Goal: Task Accomplishment & Management: Complete application form

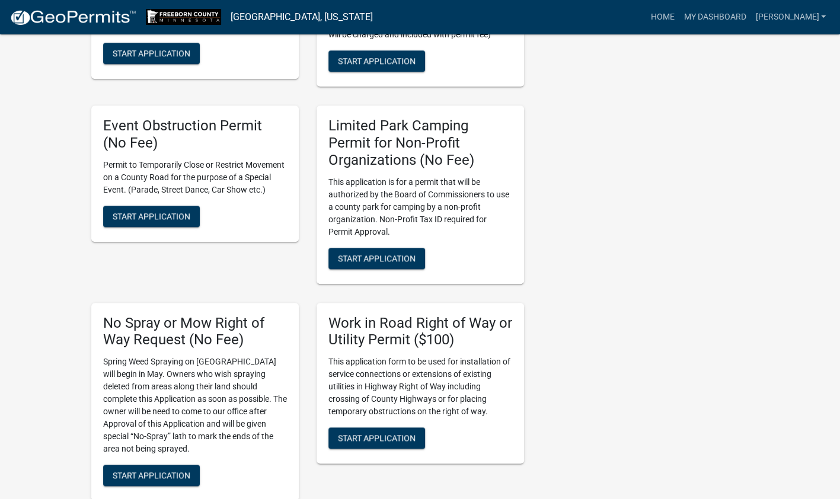
scroll to position [652, 0]
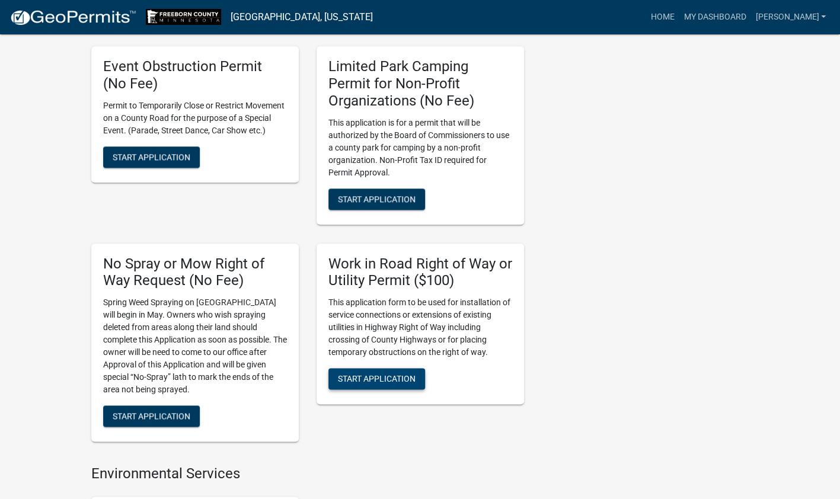
click at [382, 383] on span "Start Application" at bounding box center [377, 378] width 78 height 9
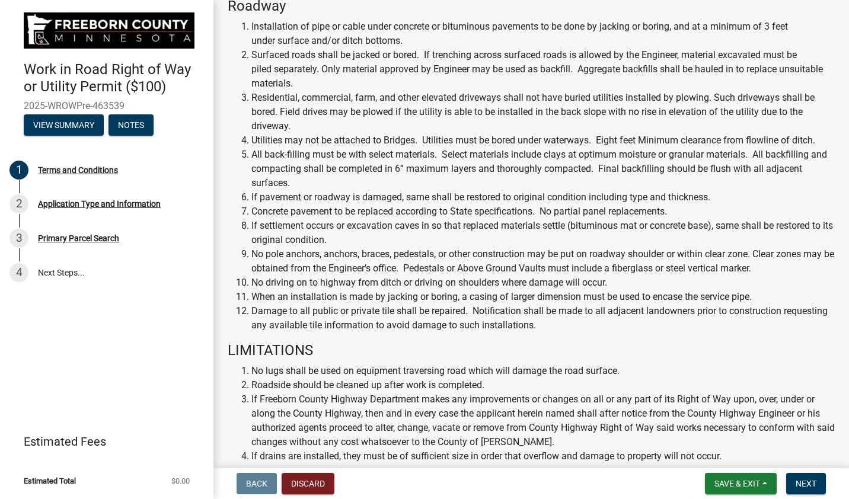
scroll to position [655, 0]
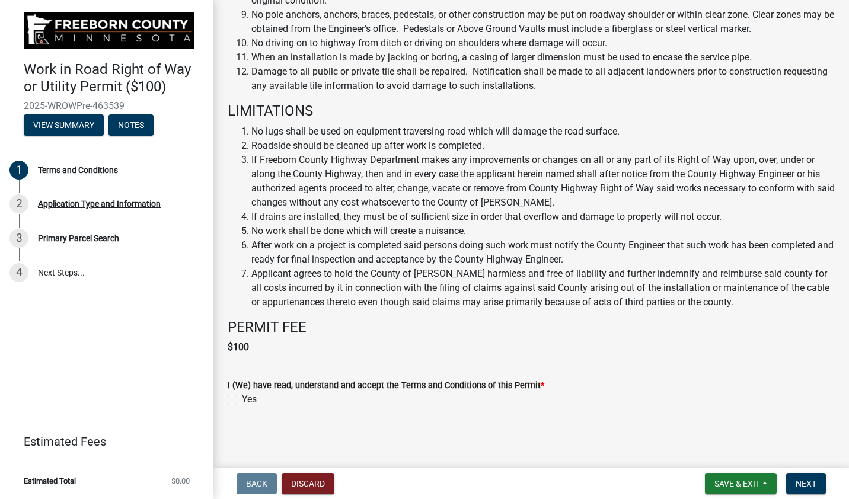
click at [237, 399] on div "Yes" at bounding box center [531, 400] width 607 height 14
click at [242, 400] on label "Yes" at bounding box center [249, 400] width 15 height 14
click at [242, 400] on input "Yes" at bounding box center [246, 397] width 8 height 8
checkbox input "true"
click at [806, 484] on span "Next" at bounding box center [806, 483] width 21 height 9
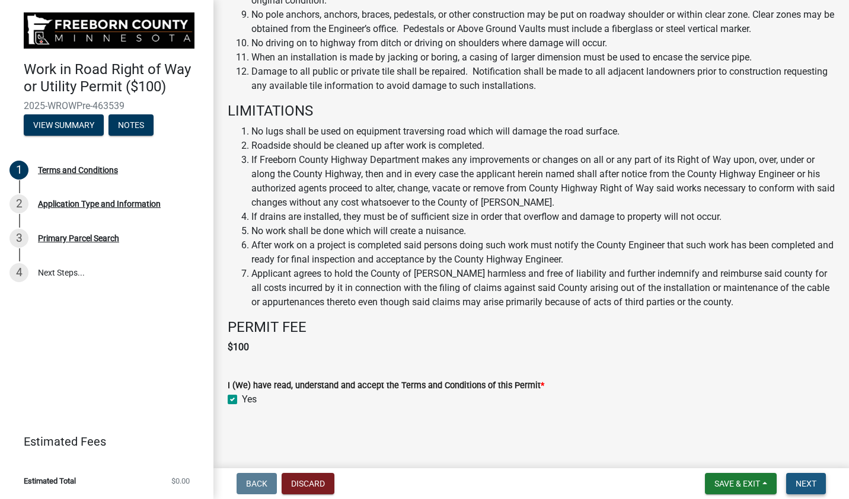
scroll to position [0, 0]
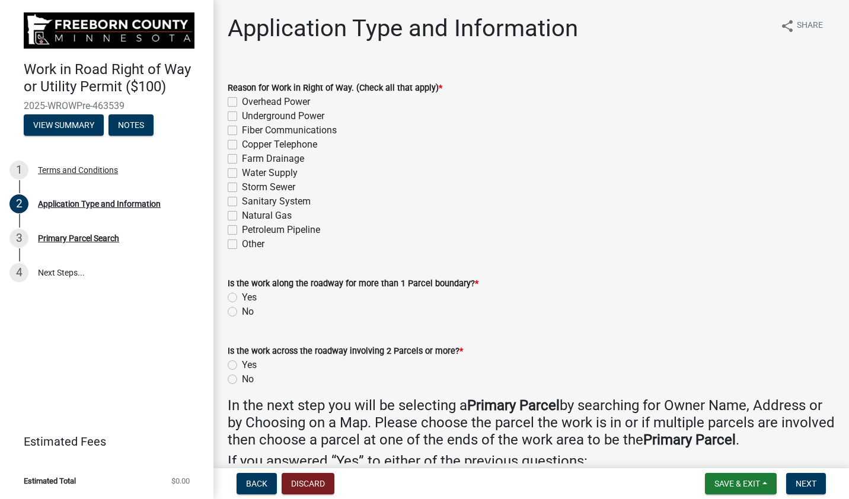
click at [237, 217] on div "Natural Gas" at bounding box center [531, 216] width 607 height 14
click at [242, 217] on label "Natural Gas" at bounding box center [267, 216] width 50 height 14
click at [242, 216] on input "Natural Gas" at bounding box center [246, 213] width 8 height 8
checkbox input "true"
checkbox input "false"
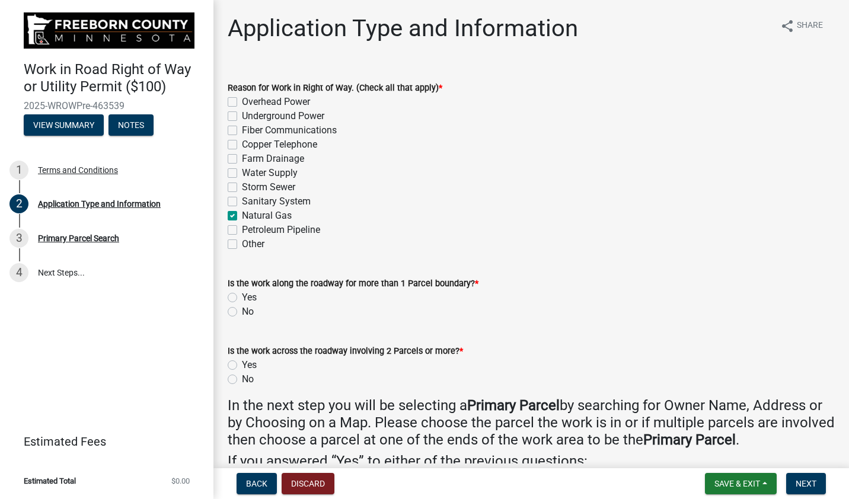
checkbox input "false"
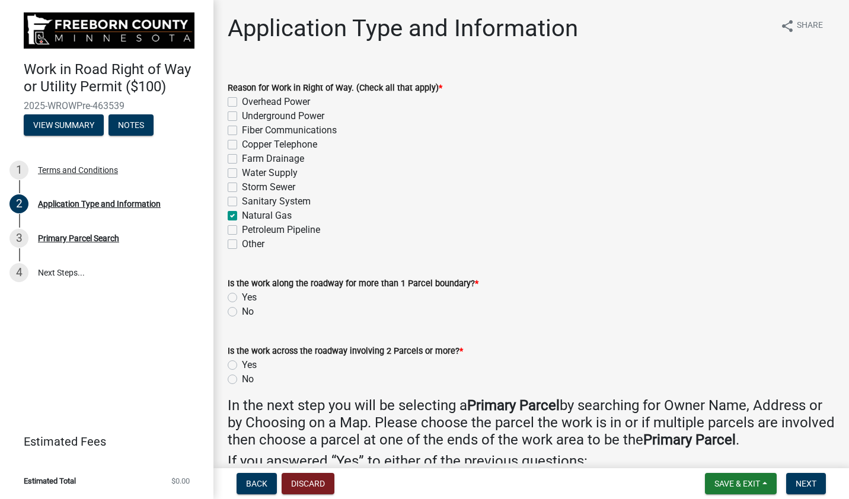
checkbox input "false"
checkbox input "true"
checkbox input "false"
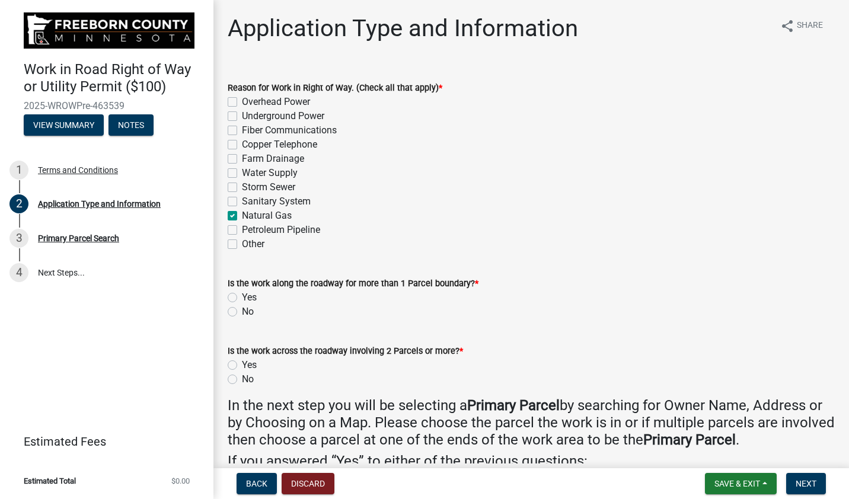
click at [242, 313] on label "No" at bounding box center [248, 312] width 12 height 14
click at [242, 312] on input "No" at bounding box center [246, 309] width 8 height 8
radio input "true"
click at [242, 378] on label "No" at bounding box center [248, 379] width 12 height 14
click at [242, 378] on input "No" at bounding box center [246, 376] width 8 height 8
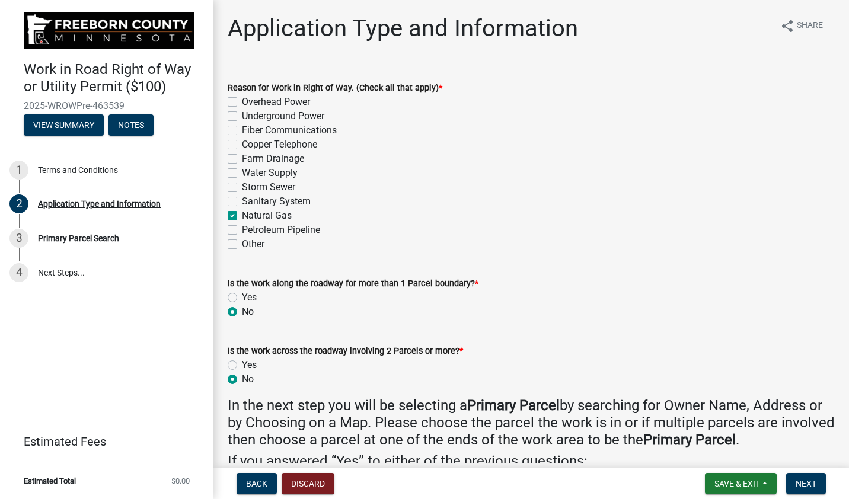
radio input "true"
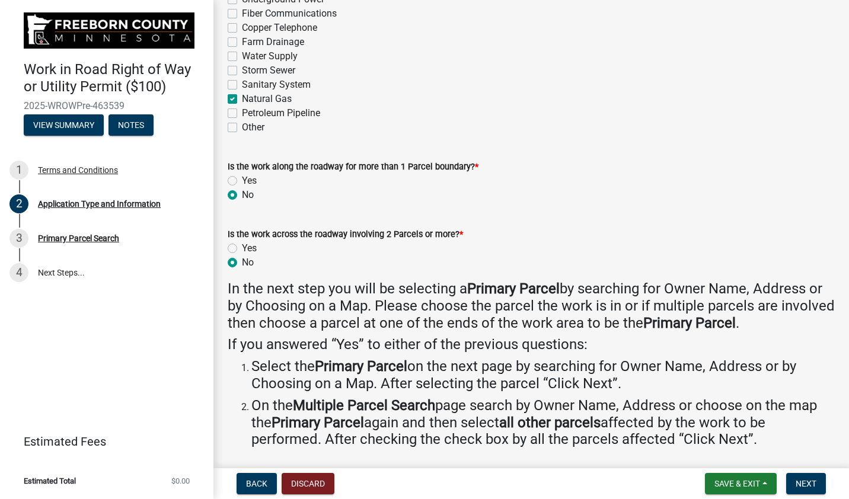
scroll to position [157, 0]
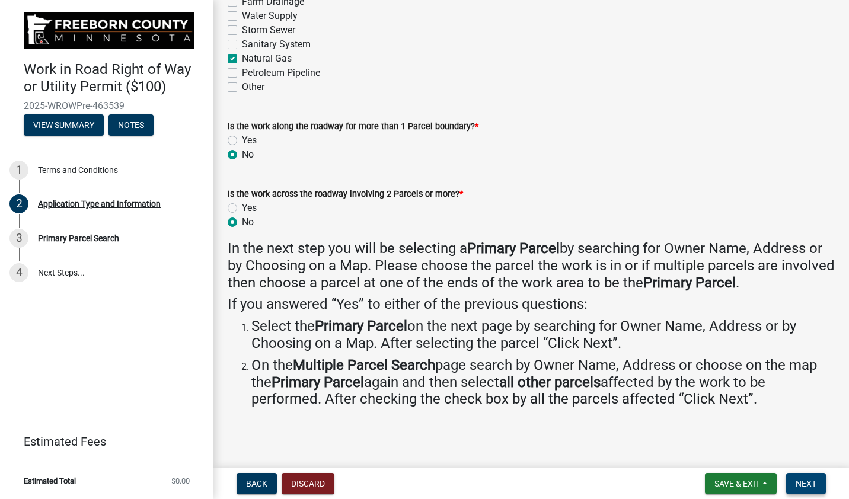
click at [805, 487] on span "Next" at bounding box center [806, 483] width 21 height 9
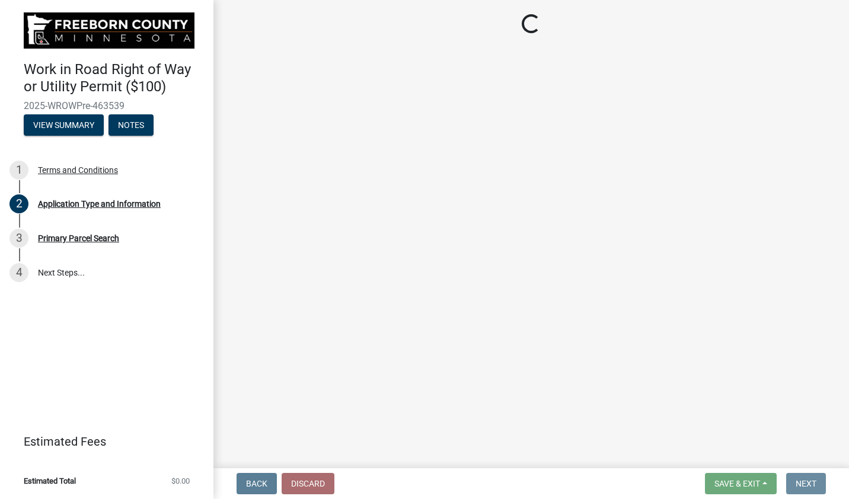
scroll to position [0, 0]
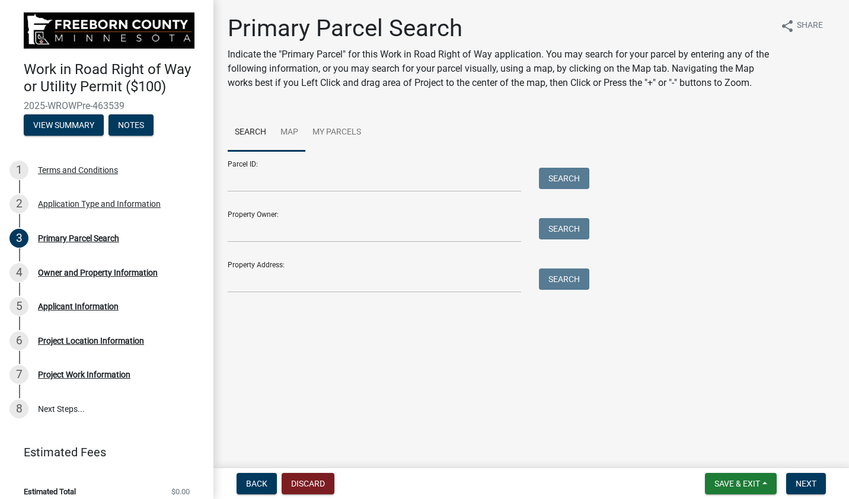
click at [289, 133] on link "Map" at bounding box center [289, 133] width 32 height 38
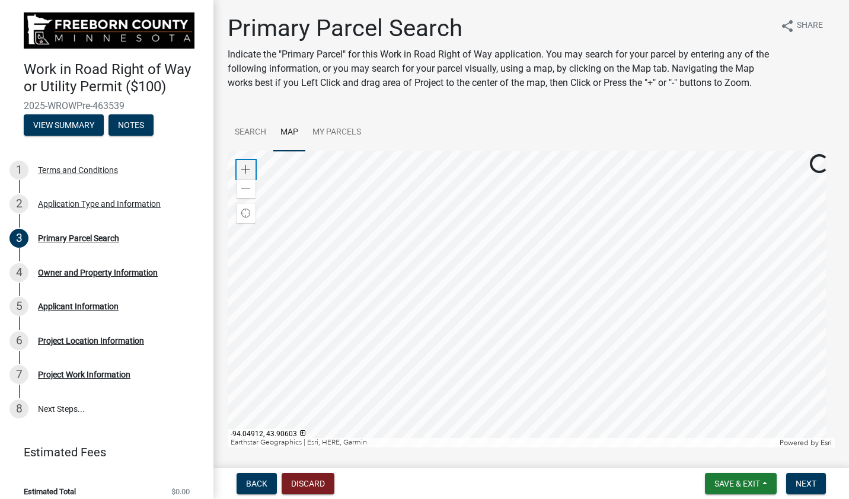
click at [248, 174] on span at bounding box center [245, 169] width 9 height 9
click at [508, 433] on div at bounding box center [531, 299] width 607 height 296
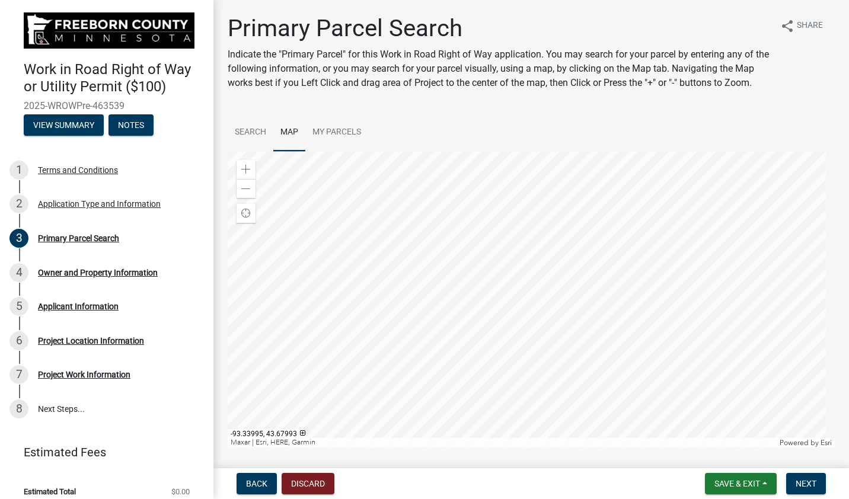
click at [444, 282] on div at bounding box center [531, 299] width 607 height 296
click at [246, 174] on span at bounding box center [245, 169] width 9 height 9
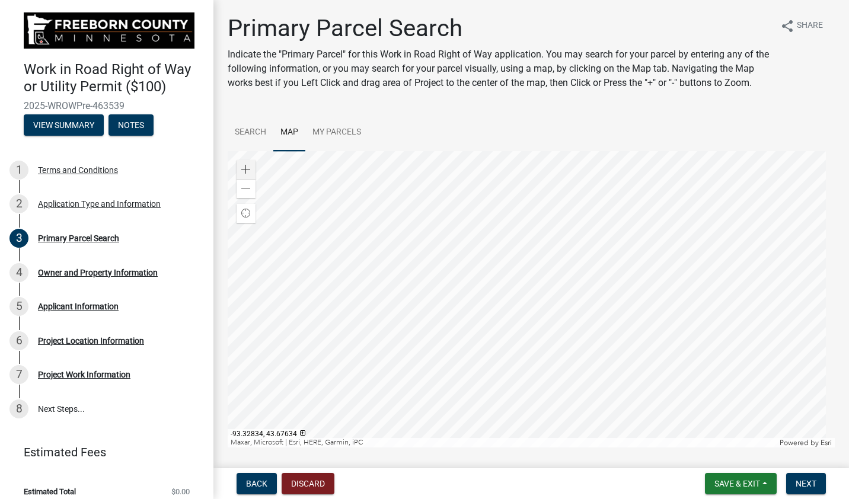
click at [490, 349] on div at bounding box center [531, 299] width 607 height 296
click at [472, 350] on div at bounding box center [531, 299] width 607 height 296
click at [809, 490] on button "Next" at bounding box center [806, 483] width 40 height 21
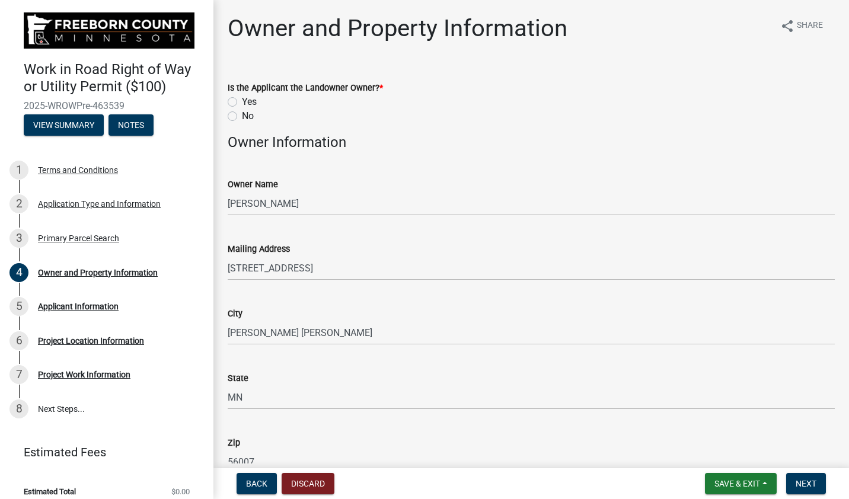
click at [242, 117] on label "No" at bounding box center [248, 116] width 12 height 14
click at [242, 117] on input "No" at bounding box center [246, 113] width 8 height 8
radio input "true"
click at [801, 483] on span "Next" at bounding box center [806, 483] width 21 height 9
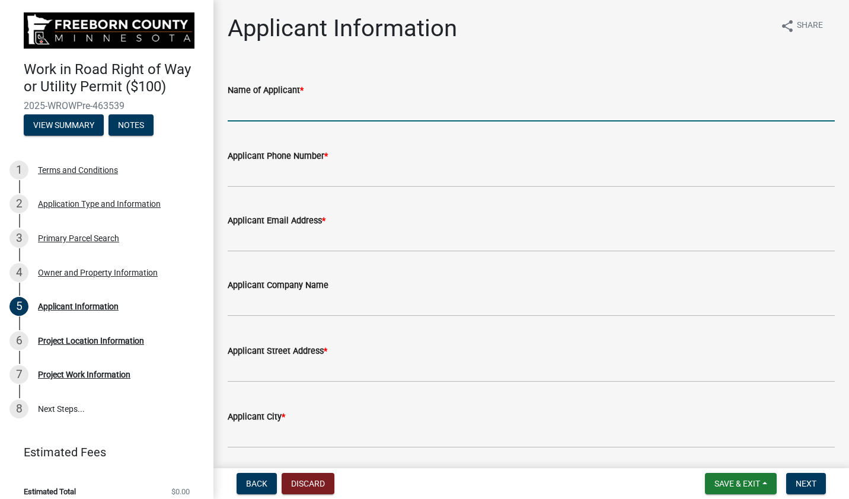
click at [262, 110] on input "Name of Applicant *" at bounding box center [531, 109] width 607 height 24
type input "[PERSON_NAME] MERC"
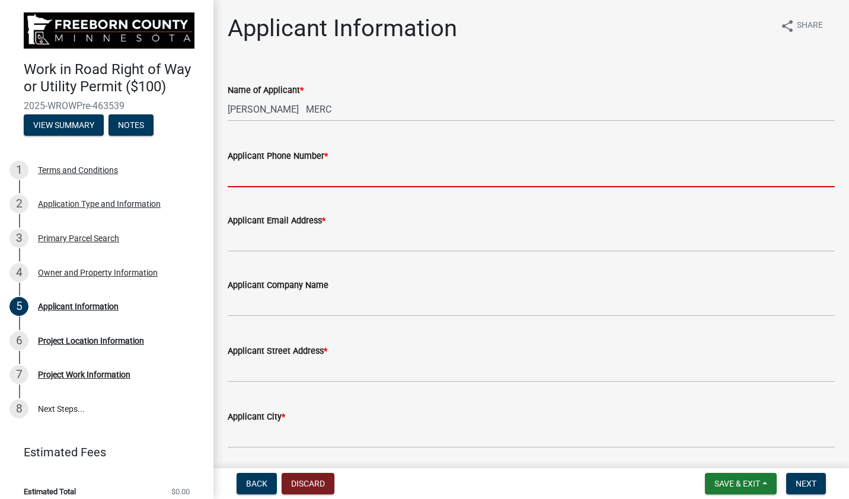
click at [250, 173] on input "Applicant Phone Number *" at bounding box center [531, 175] width 607 height 24
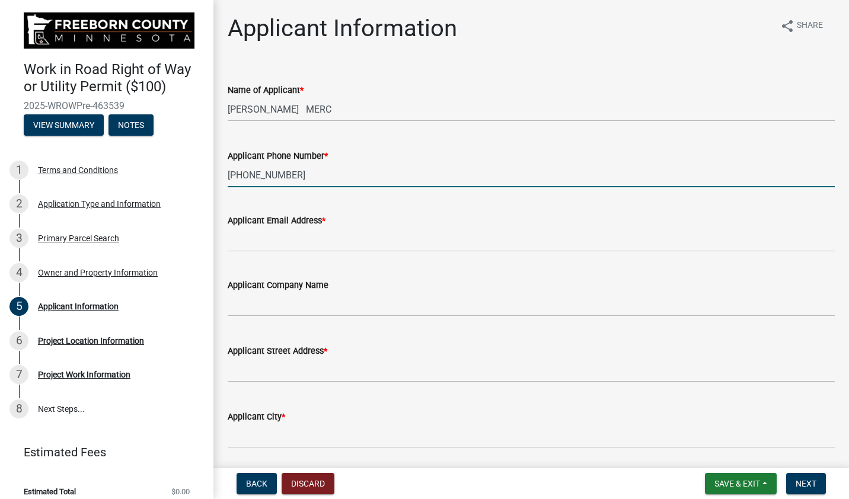
type input "[PHONE_NUMBER]"
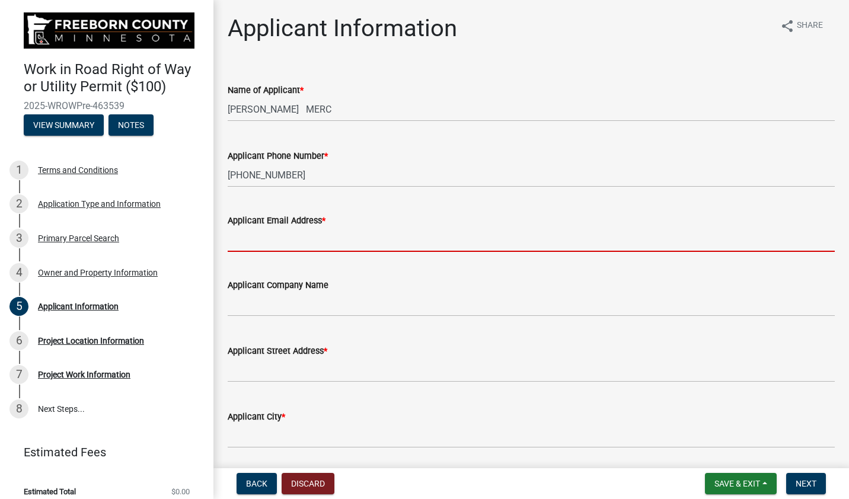
click at [254, 244] on input "Applicant Email Address *" at bounding box center [531, 240] width 607 height 24
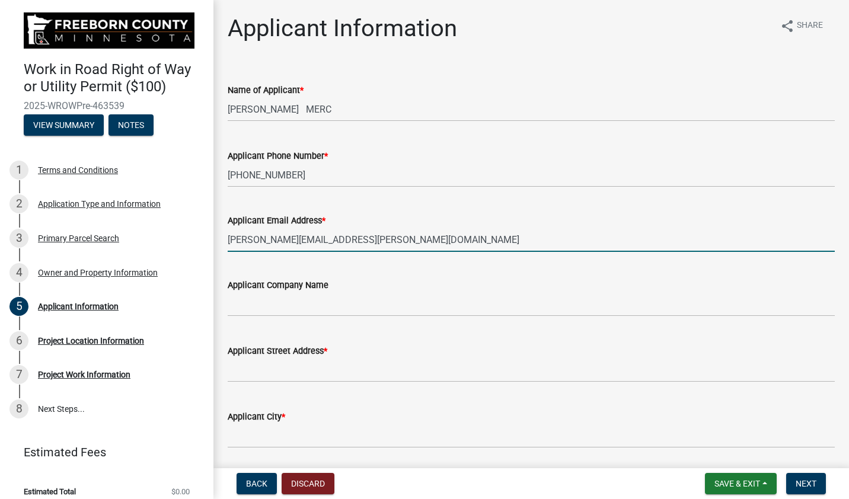
type input "[PERSON_NAME][EMAIL_ADDRESS][PERSON_NAME][DOMAIN_NAME]"
click at [255, 308] on input "Applicant Company Name" at bounding box center [531, 304] width 607 height 24
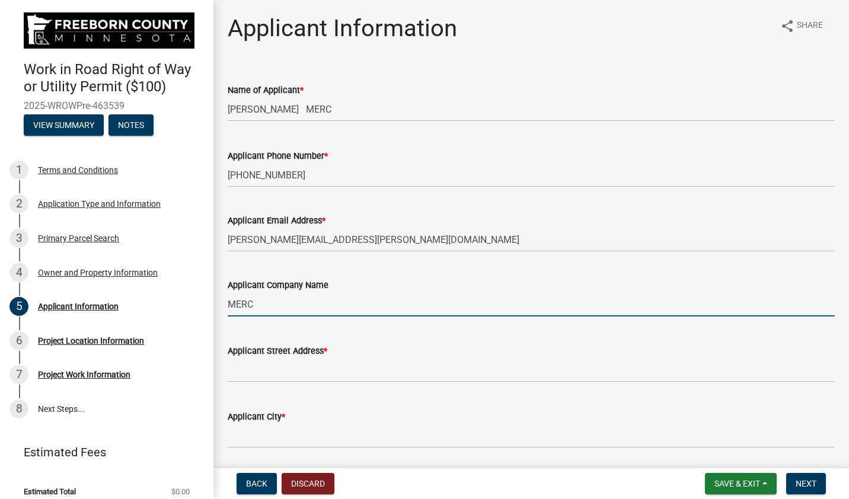
type input "MERC"
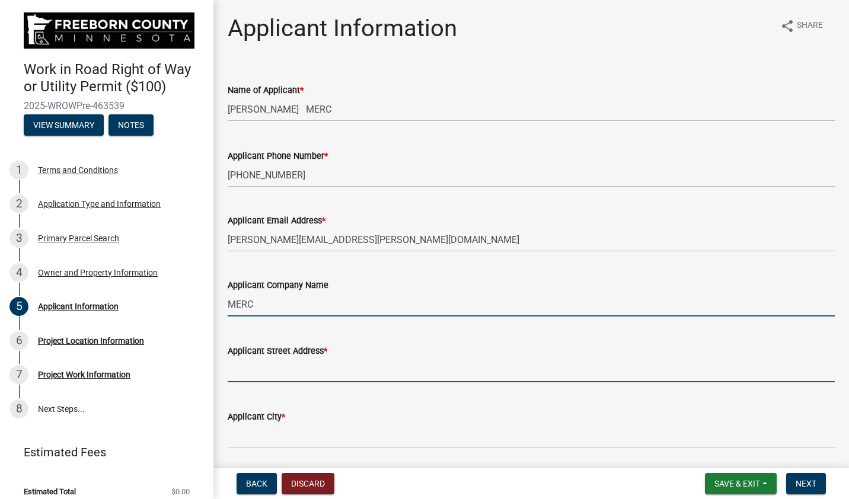
click at [244, 369] on input "Applicant Street Address *" at bounding box center [531, 370] width 607 height 24
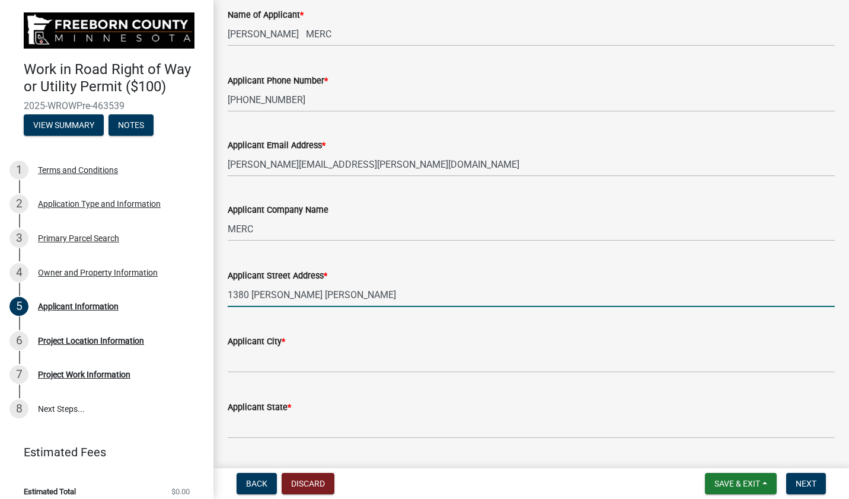
scroll to position [119, 0]
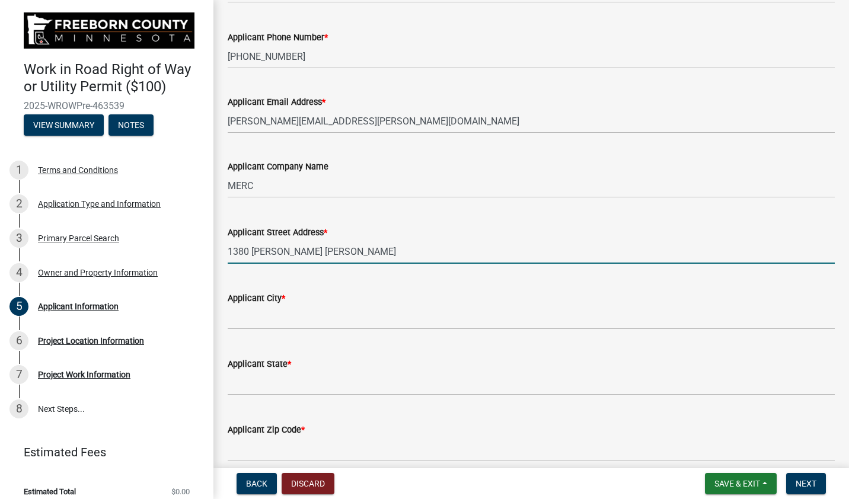
type input "1380 [PERSON_NAME] [PERSON_NAME]"
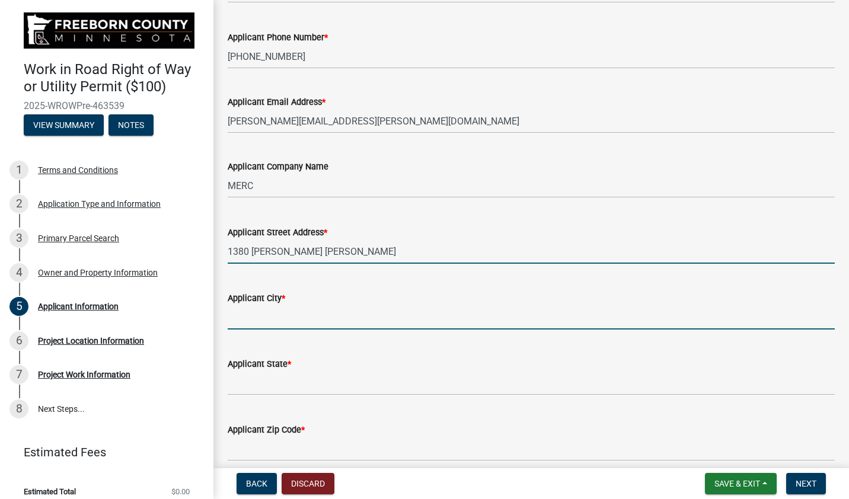
click at [244, 310] on input "Applicant City *" at bounding box center [531, 317] width 607 height 24
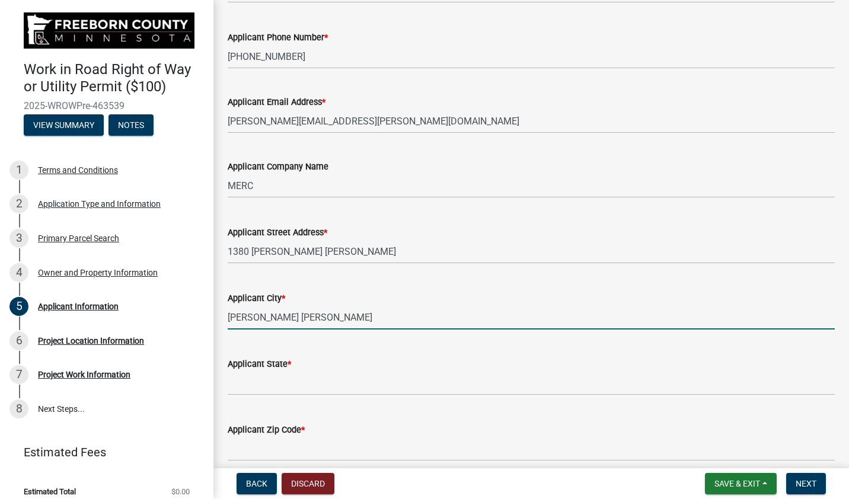
type input "[PERSON_NAME] [PERSON_NAME]"
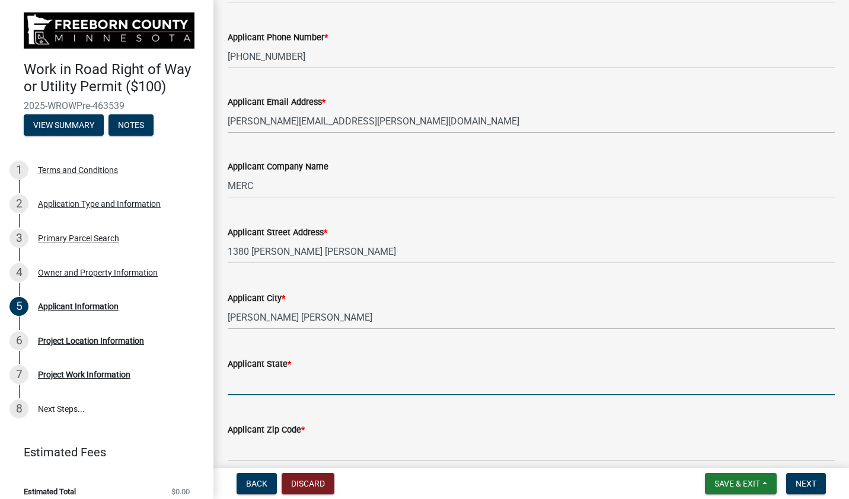
click at [269, 385] on input "Applicant State *" at bounding box center [531, 383] width 607 height 24
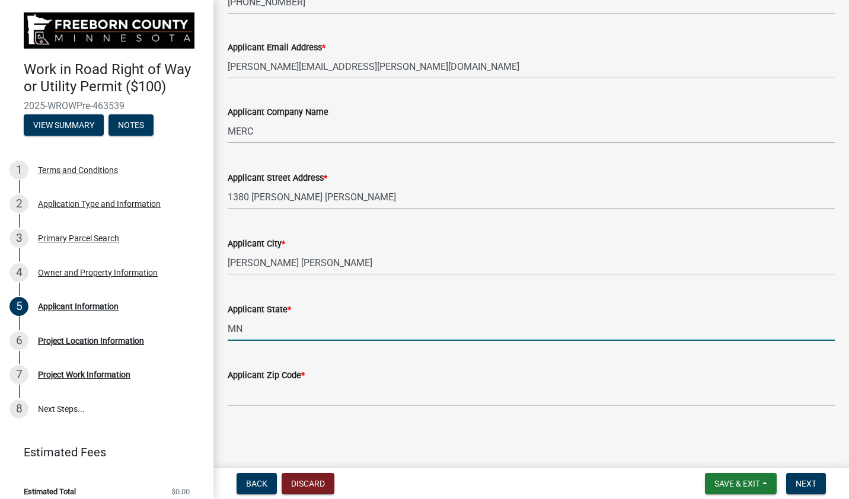
type input "MN"
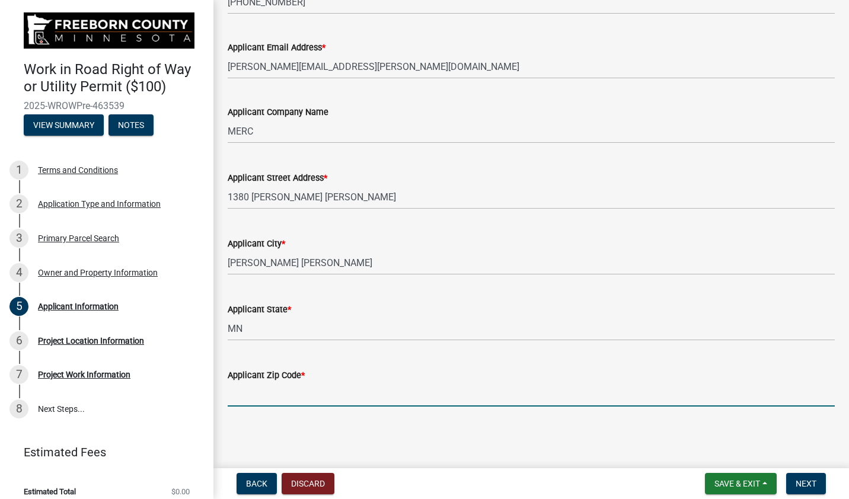
click at [269, 387] on input "Applicant Zip Code *" at bounding box center [531, 394] width 607 height 24
type input "56007"
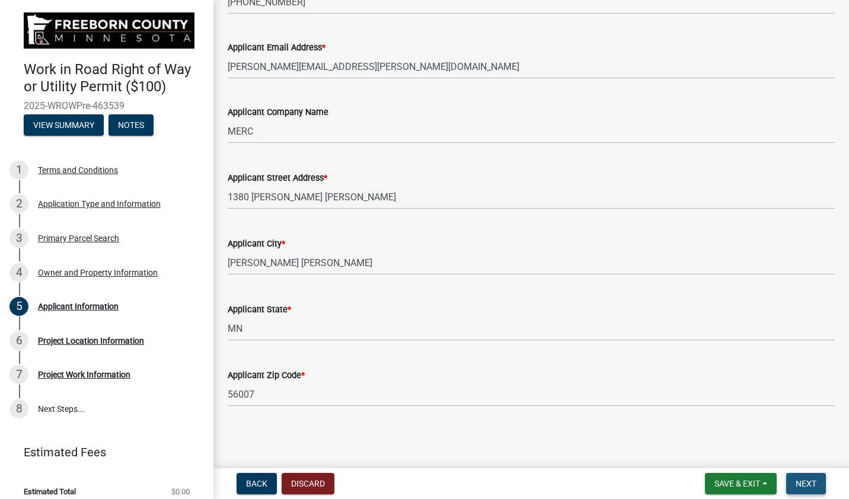
click at [822, 487] on button "Next" at bounding box center [806, 483] width 40 height 21
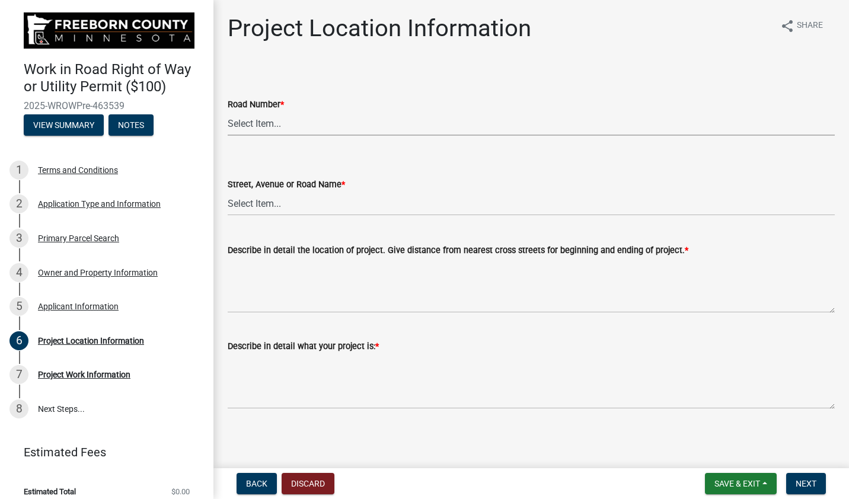
click at [272, 124] on select "Select Item... CSAH 001 CSAH 002 CSAH 003 CSAH 004 CSAH 005 CSAH 006 CSAH 007 C…" at bounding box center [531, 123] width 607 height 24
click at [228, 111] on select "Select Item... CSAH 001 CSAH 002 CSAH 003 CSAH 004 CSAH 005 CSAH 006 CSAH 007 C…" at bounding box center [531, 123] width 607 height 24
click at [268, 122] on select "Select Item... CSAH 001 CSAH 002 CSAH 003 CSAH 004 CSAH 005 CSAH 006 CSAH 007 C…" at bounding box center [531, 122] width 607 height 24
click at [228, 110] on select "Select Item... CSAH 001 CSAH 002 CSAH 003 CSAH 004 CSAH 005 CSAH 006 CSAH 007 C…" at bounding box center [531, 122] width 607 height 24
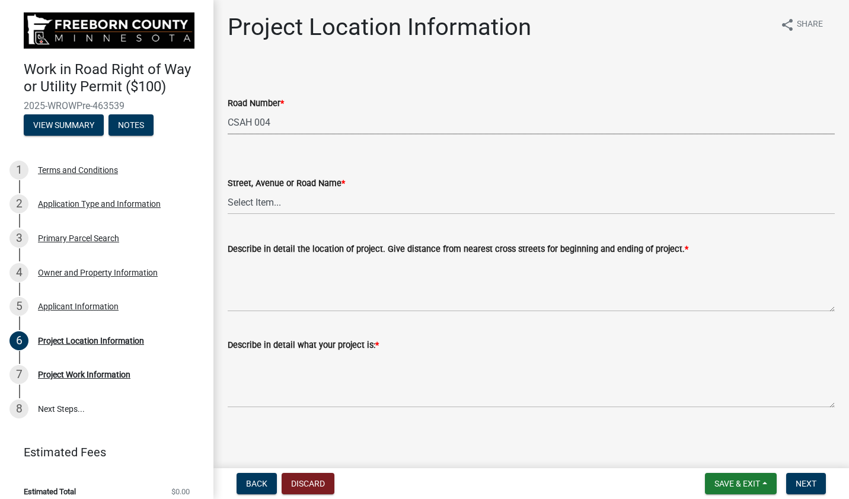
click at [265, 123] on select "Select Item... CSAH 001 CSAH 002 CSAH 003 CSAH 004 CSAH 005 CSAH 006 CSAH 007 C…" at bounding box center [531, 122] width 607 height 24
click at [228, 110] on select "Select Item... CSAH 001 CSAH 002 CSAH 003 CSAH 004 CSAH 005 CSAH 006 CSAH 007 C…" at bounding box center [531, 122] width 607 height 24
select select "fa052d01-2f84-49e5-b0cf-5a9311cd4884"
click at [268, 203] on select "Select Item... 1 AV 1 AV N 1 AV NE 1 AV NW 1 AV S 1 AV SE [GEOGRAPHIC_DATA] AV …" at bounding box center [531, 202] width 607 height 24
click at [318, 202] on select "Select Item... 1 AV 1 AV N 1 AV NE 1 AV NW 1 AV S 1 AV SE [GEOGRAPHIC_DATA] AV …" at bounding box center [531, 202] width 607 height 24
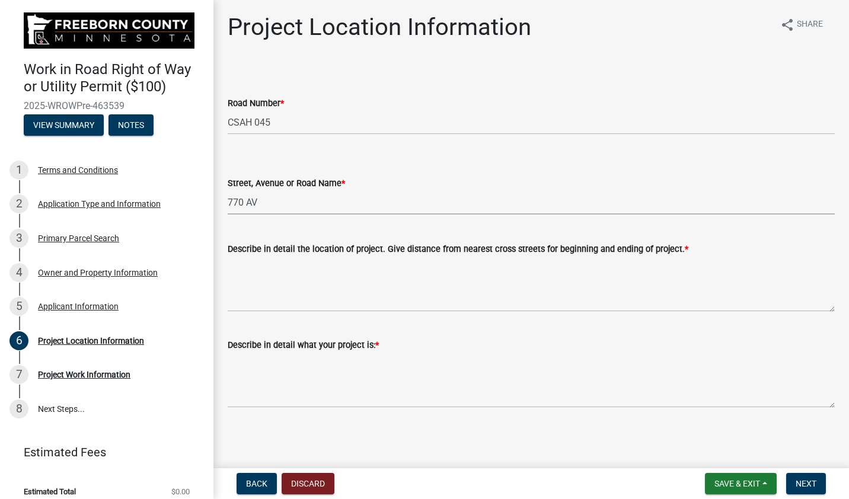
select select "ab6fad3d-4295-4ebc-8625-131ddfcca3ac"
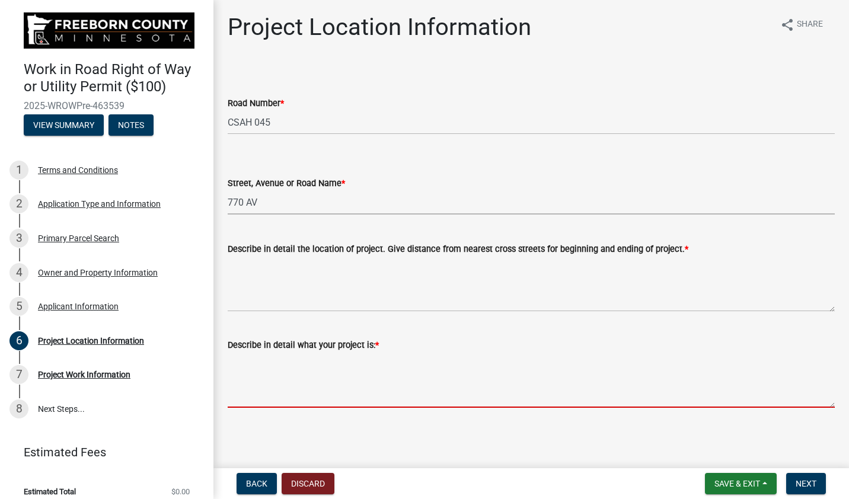
click at [245, 395] on textarea "Describe in detail what your project is: *" at bounding box center [531, 380] width 607 height 56
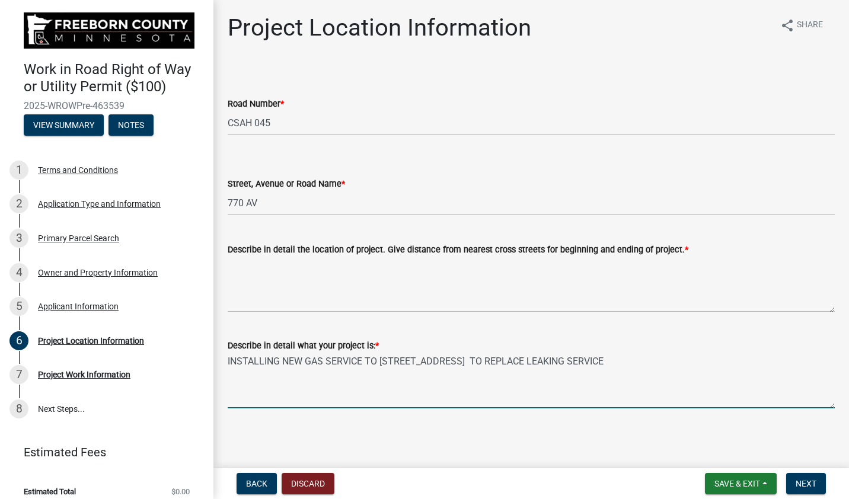
drag, startPoint x: 294, startPoint y: 366, endPoint x: 295, endPoint y: 360, distance: 6.5
type textarea "INSTALLING NEW GAS SERVICE TO [STREET_ADDRESS] TO REPLACE LEAKING SERVICE"
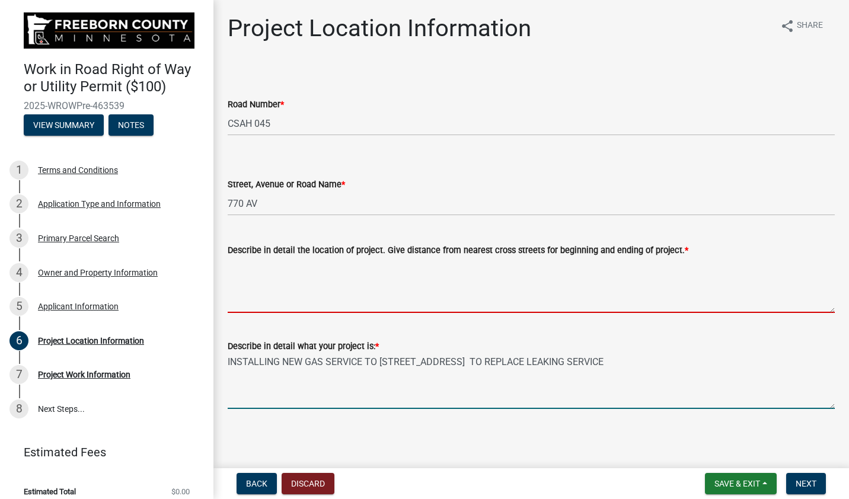
click at [248, 286] on textarea "Describe in detail the location of project. Give distance from nearest cross st…" at bounding box center [531, 285] width 607 height 56
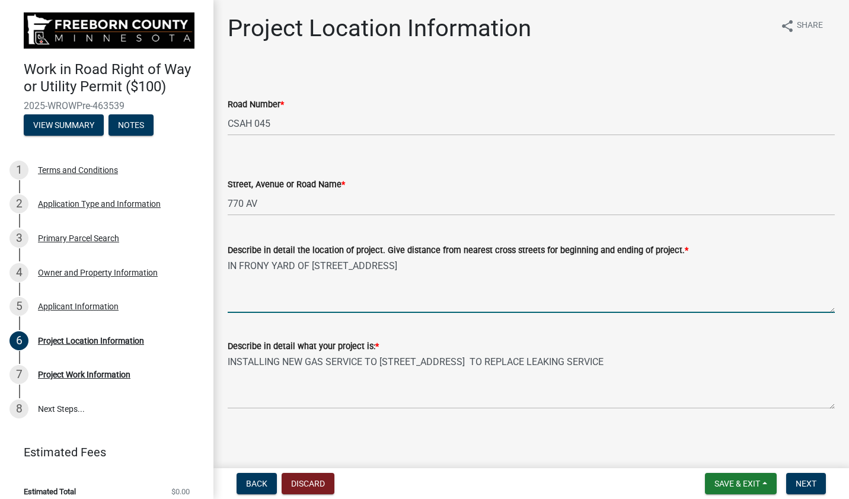
click at [268, 266] on textarea "IN FRONY YARD OF [STREET_ADDRESS]" at bounding box center [531, 285] width 607 height 56
type textarea "IN FRONT YARD OF [STREET_ADDRESS]"
click at [808, 486] on span "Next" at bounding box center [806, 483] width 21 height 9
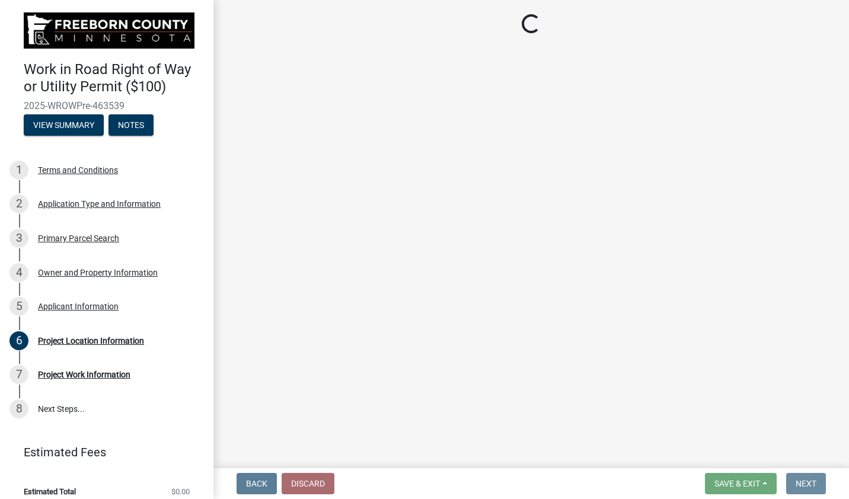
scroll to position [0, 0]
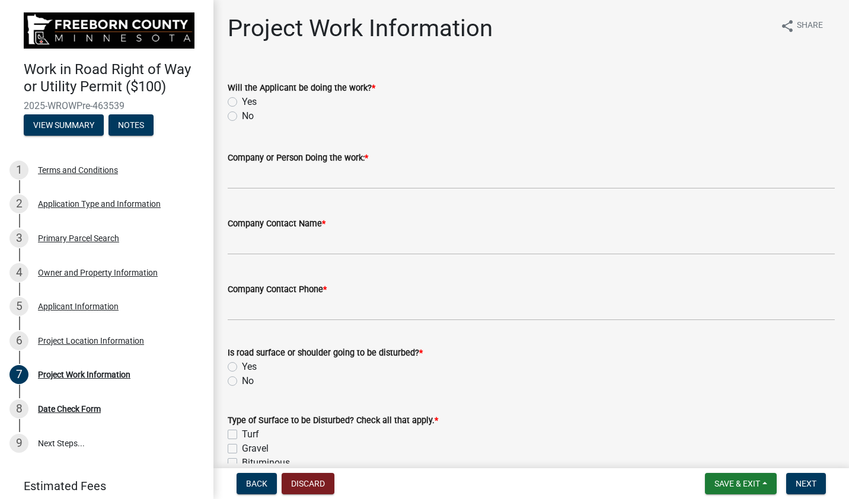
click at [237, 116] on div "No" at bounding box center [531, 116] width 607 height 14
click at [242, 120] on label "No" at bounding box center [248, 116] width 12 height 14
click at [242, 117] on input "No" at bounding box center [246, 113] width 8 height 8
radio input "true"
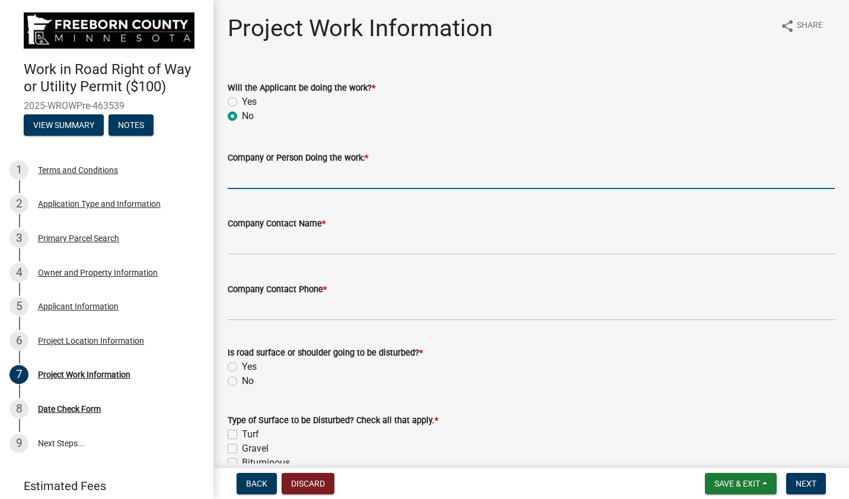
click at [242, 175] on input "Company or Person Doing the work: *" at bounding box center [531, 177] width 607 height 24
type input "NPL CONST"
click at [259, 239] on input "Company Contact Name *" at bounding box center [531, 243] width 607 height 24
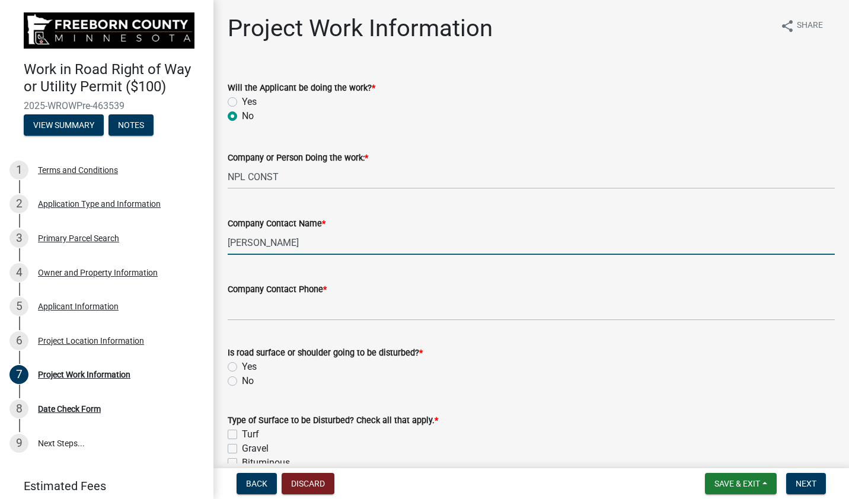
type input "[PERSON_NAME]"
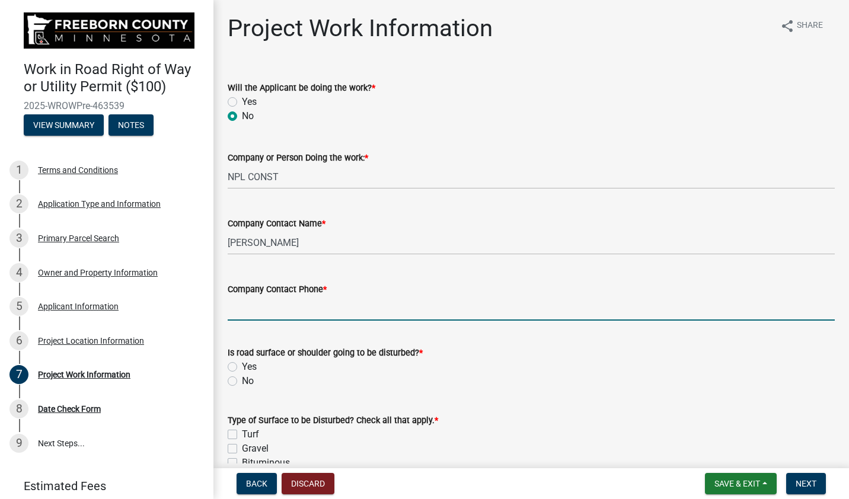
click at [246, 315] on input "Company Contact Phone *" at bounding box center [531, 308] width 607 height 24
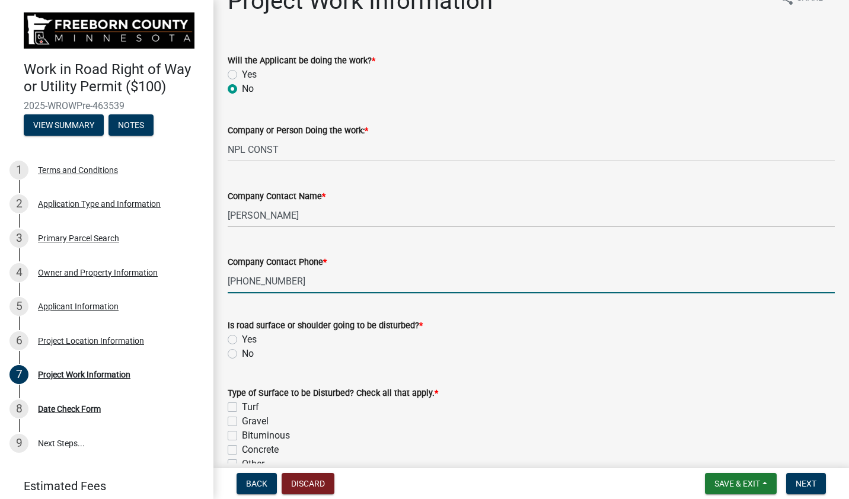
scroll to position [119, 0]
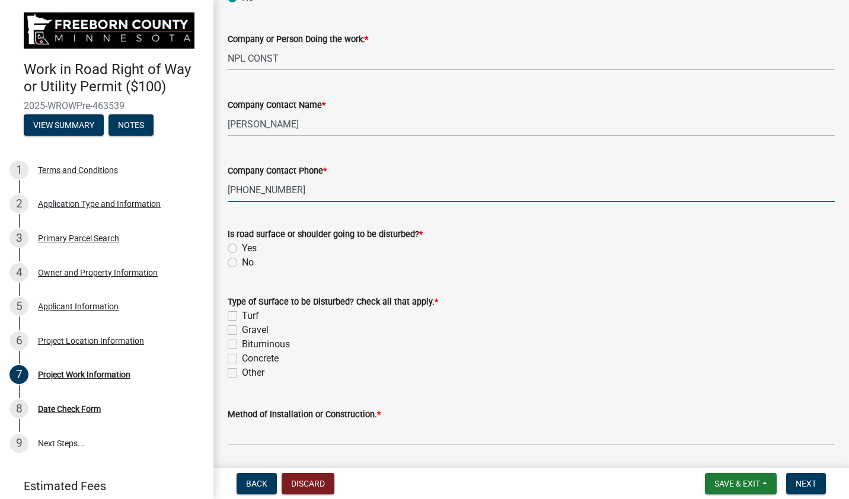
type input "[PHONE_NUMBER]"
click at [242, 262] on label "No" at bounding box center [248, 263] width 12 height 14
click at [242, 262] on input "No" at bounding box center [246, 260] width 8 height 8
radio input "true"
click at [242, 314] on label "Turf" at bounding box center [250, 316] width 17 height 14
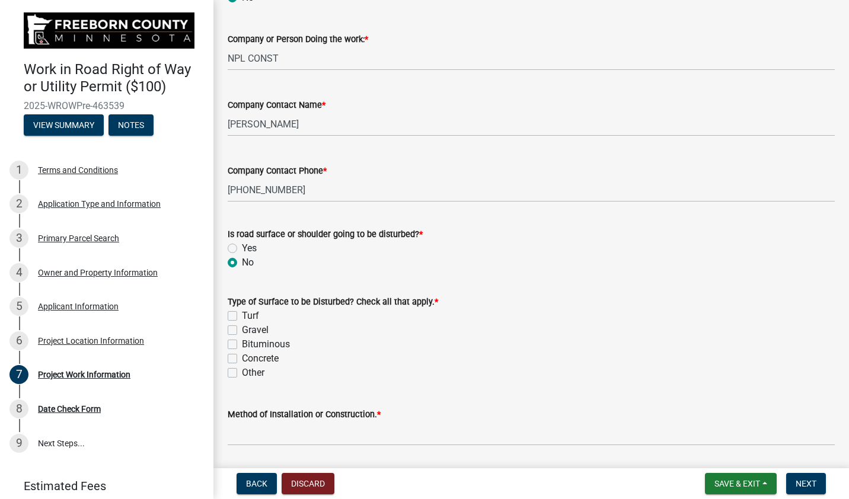
click at [242, 314] on input "Turf" at bounding box center [246, 313] width 8 height 8
checkbox input "true"
checkbox input "false"
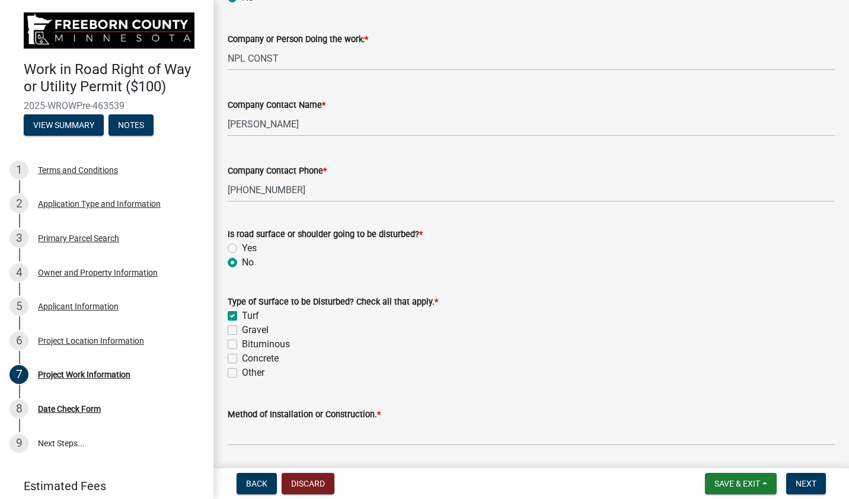
checkbox input "false"
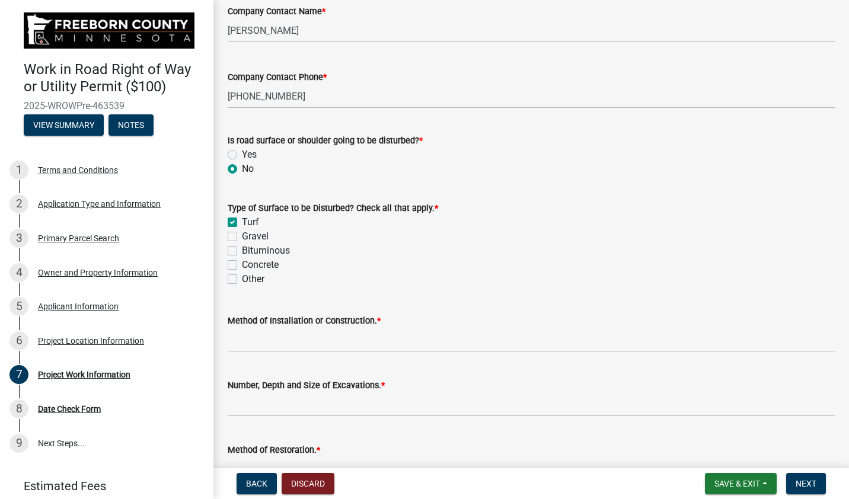
scroll to position [296, 0]
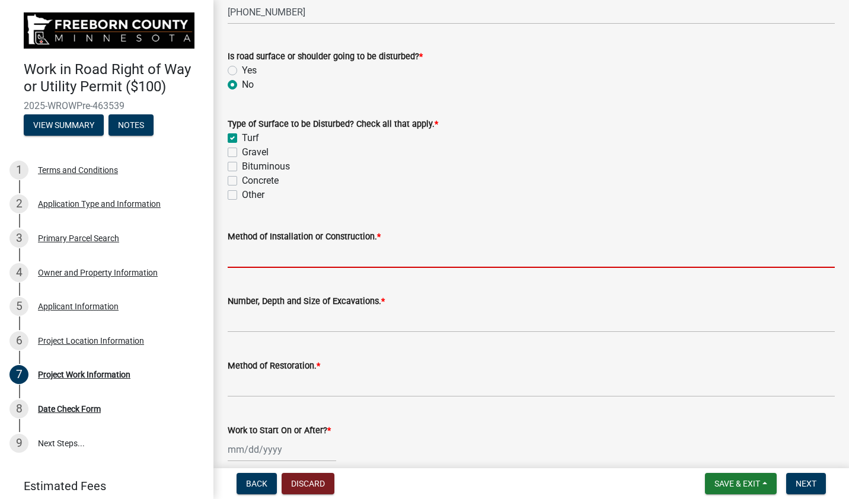
click at [250, 257] on input "Method of Installation or Construction. *" at bounding box center [531, 256] width 607 height 24
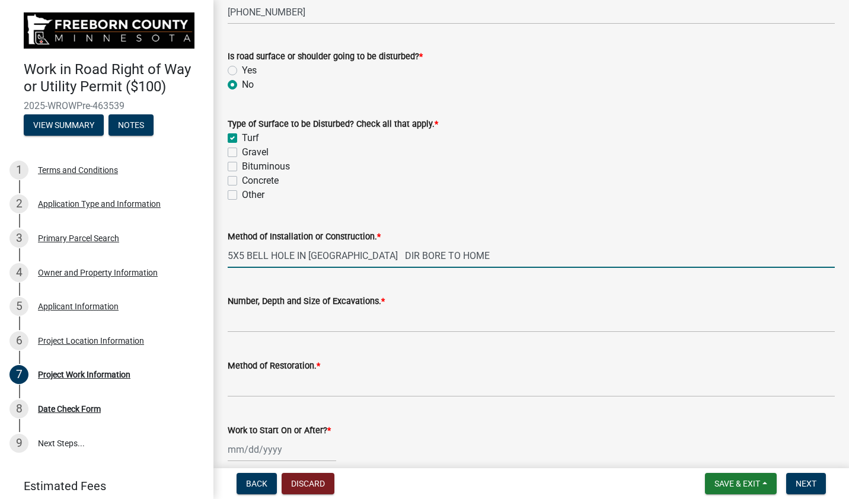
type input "5X5 BELL HOLE IN [GEOGRAPHIC_DATA] DIR BORE TO HOME"
click at [240, 324] on input "Number, Depth and Size of Excavations. *" at bounding box center [531, 320] width 607 height 24
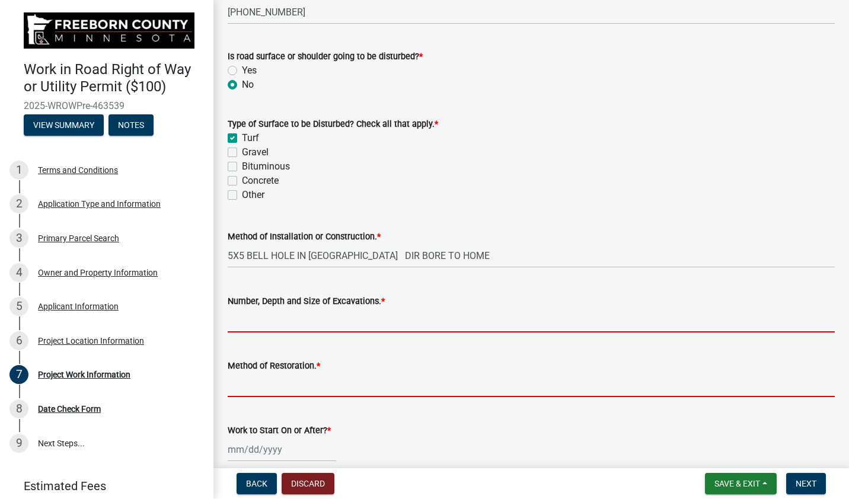
click at [266, 381] on form "Method of Restoration. *" at bounding box center [531, 378] width 607 height 39
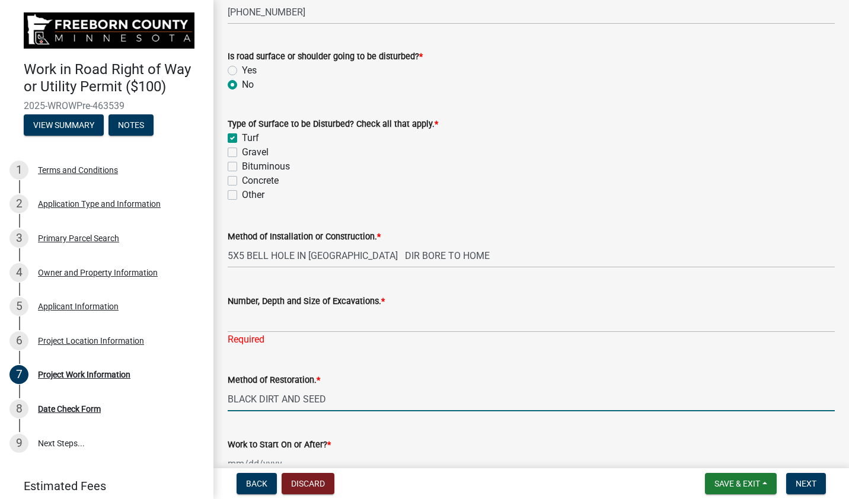
type input "BLACK DIRT AND SEED"
click at [254, 317] on input "Number, Depth and Size of Excavations. *" at bounding box center [531, 320] width 607 height 24
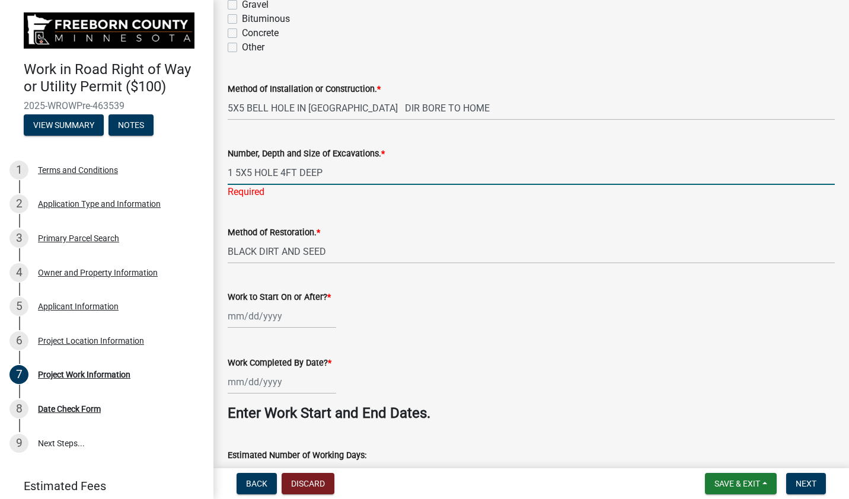
scroll to position [474, 0]
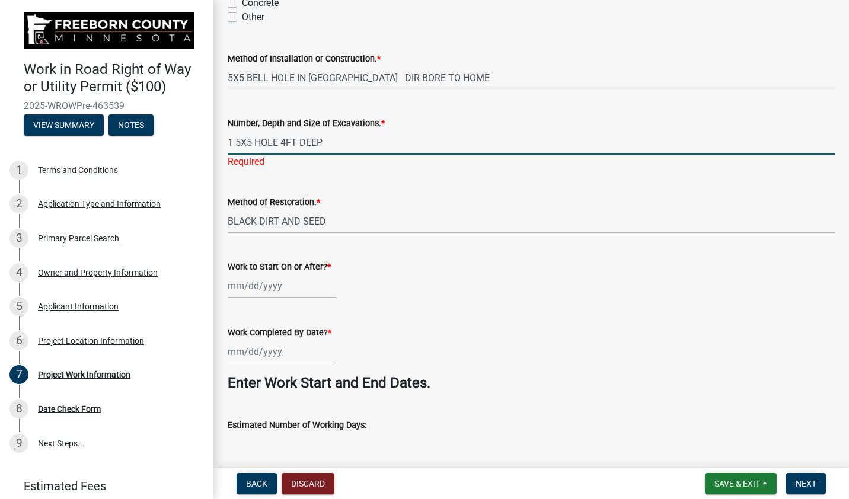
type input "1 5X5 HOLE 4FT DEEP"
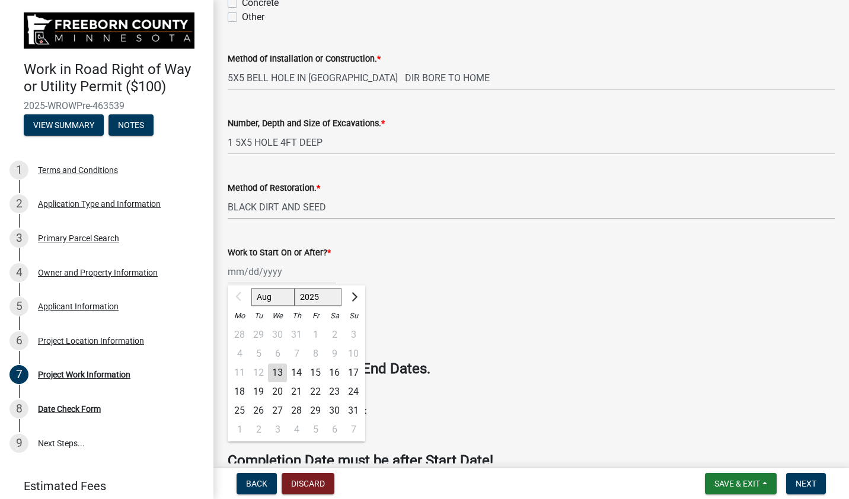
click at [267, 284] on div "Aug Sep Oct Nov [DATE] 2026 2027 2028 Mo Tu We Th Fr Sa Su 28 29 30 31 1 2 3 4 …" at bounding box center [282, 272] width 109 height 24
click at [296, 374] on div "14" at bounding box center [296, 372] width 19 height 19
type input "[DATE]"
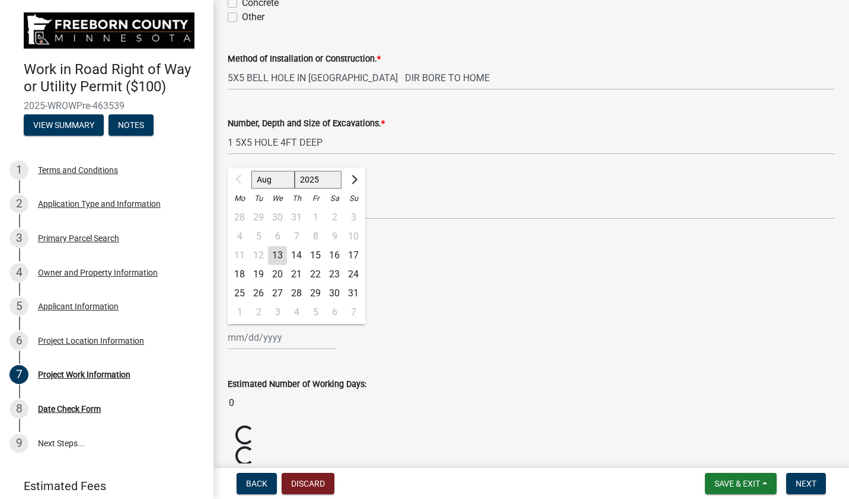
click at [281, 338] on div "Aug Sep Oct Nov [DATE] 2026 2027 2028 Mo Tu We Th Fr Sa Su 28 29 30 31 1 2 3 4 …" at bounding box center [282, 338] width 109 height 24
click at [333, 295] on div "30" at bounding box center [334, 293] width 19 height 19
type input "[DATE]"
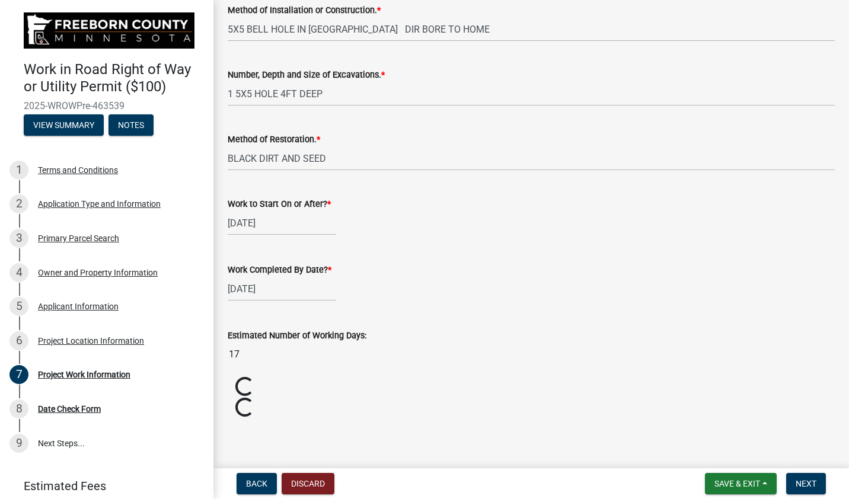
scroll to position [509, 0]
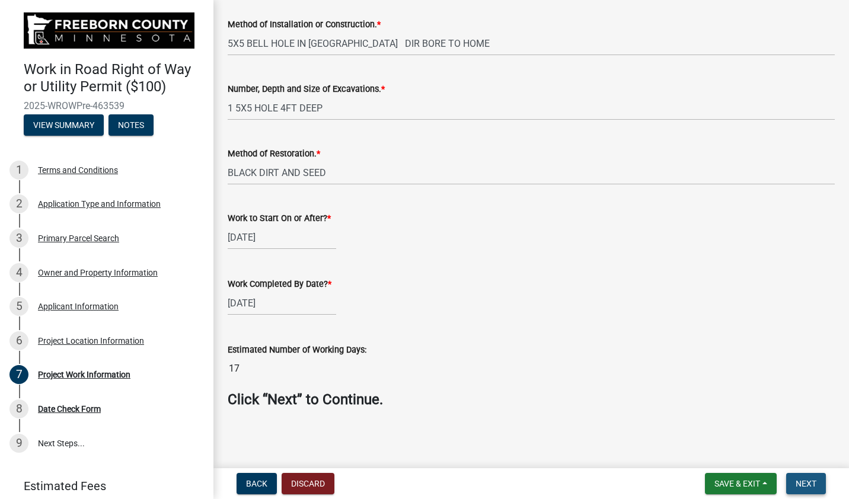
click at [798, 484] on span "Next" at bounding box center [806, 483] width 21 height 9
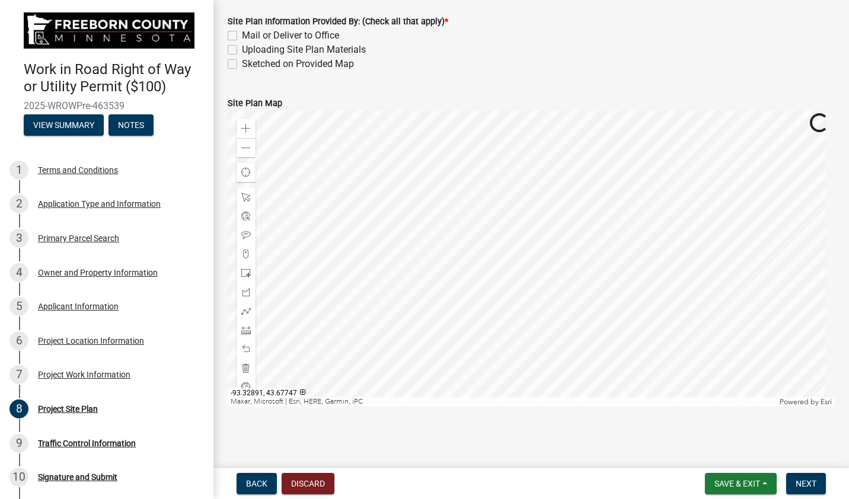
scroll to position [14, 0]
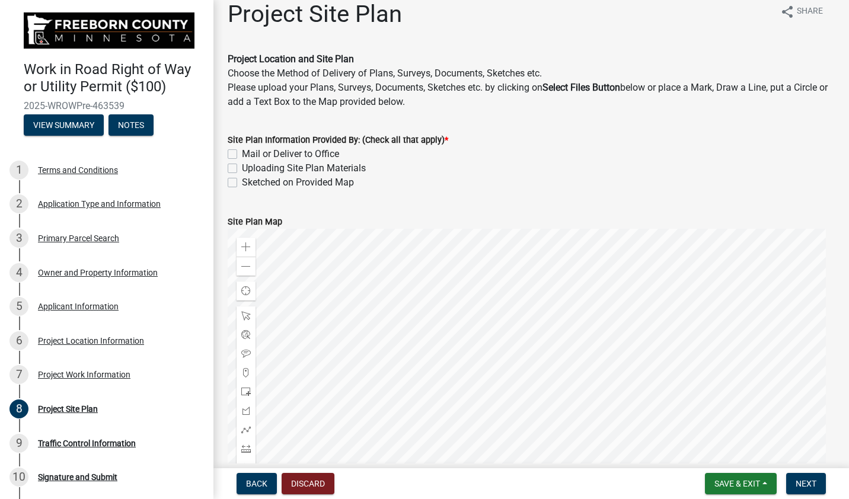
click at [242, 183] on label "Sketched on Provided Map" at bounding box center [298, 183] width 112 height 14
click at [242, 183] on input "Sketched on Provided Map" at bounding box center [246, 180] width 8 height 8
checkbox input "true"
checkbox input "false"
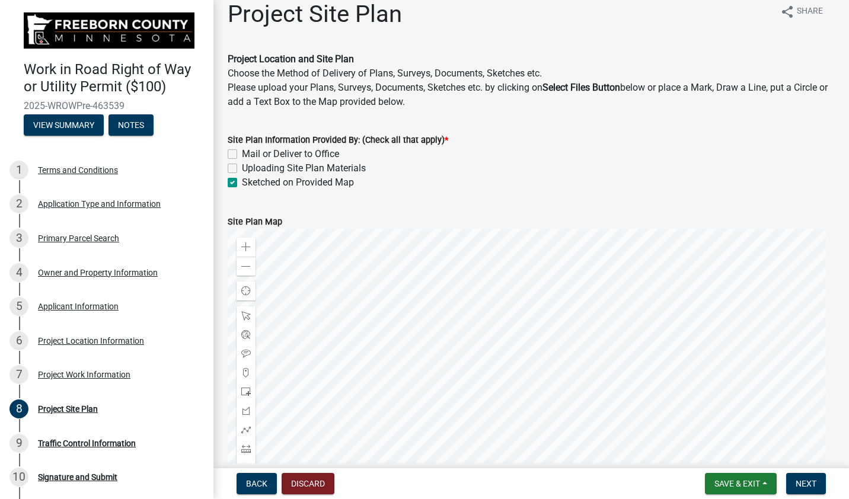
checkbox input "true"
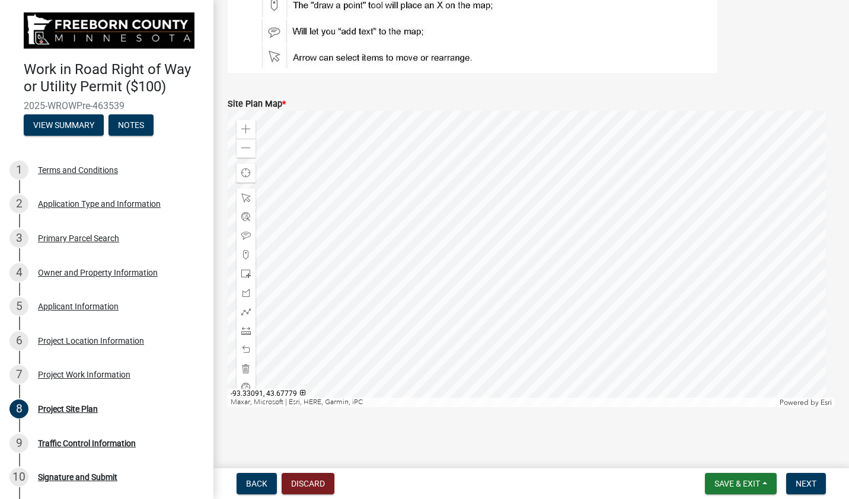
scroll to position [236, 0]
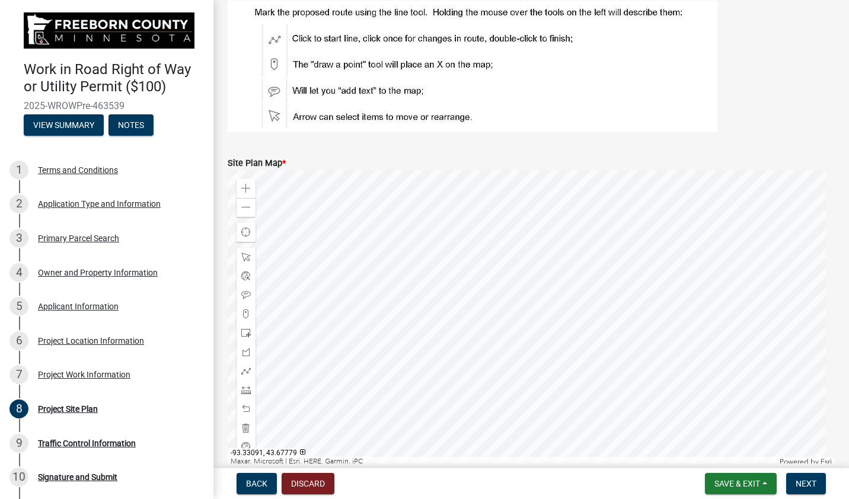
click at [296, 36] on img at bounding box center [473, 67] width 490 height 132
click at [275, 39] on img at bounding box center [473, 67] width 490 height 132
click at [245, 371] on span at bounding box center [245, 370] width 9 height 9
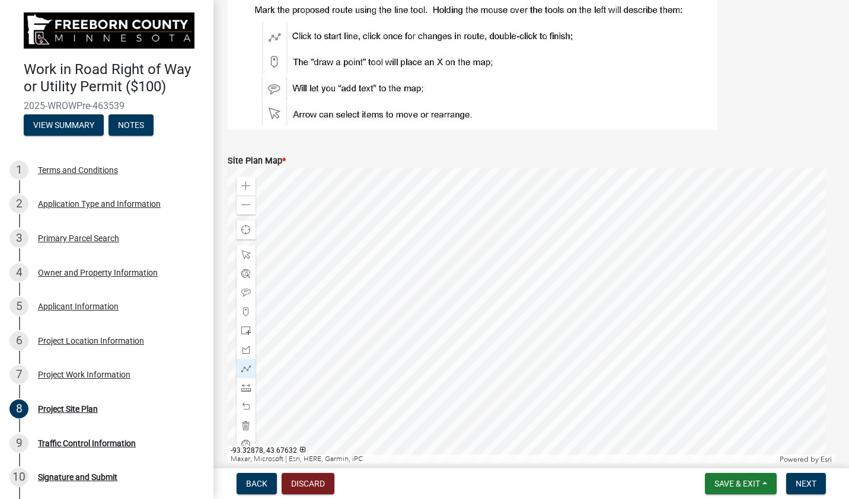
click at [488, 337] on div at bounding box center [531, 316] width 607 height 296
click at [512, 338] on div at bounding box center [531, 316] width 607 height 296
click at [249, 295] on span at bounding box center [245, 292] width 9 height 9
click at [497, 320] on div at bounding box center [531, 316] width 607 height 296
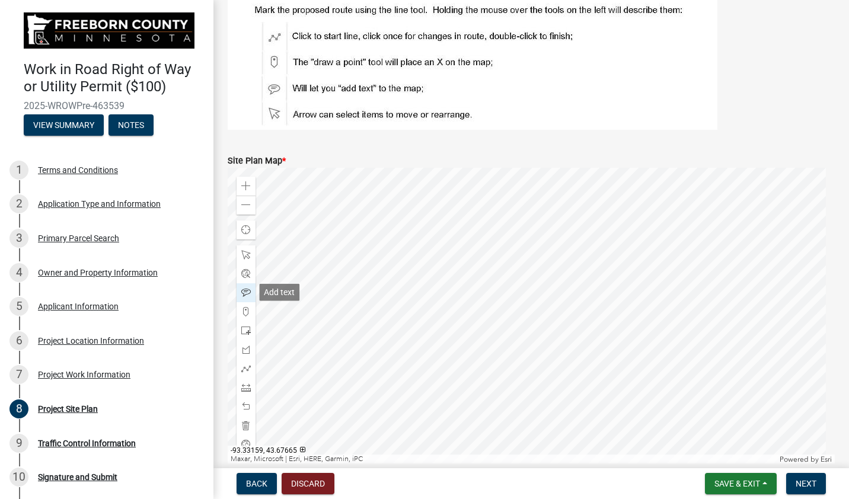
click at [249, 288] on span at bounding box center [245, 292] width 9 height 9
click at [562, 330] on div at bounding box center [531, 316] width 607 height 296
click at [804, 481] on span "Next" at bounding box center [806, 483] width 21 height 9
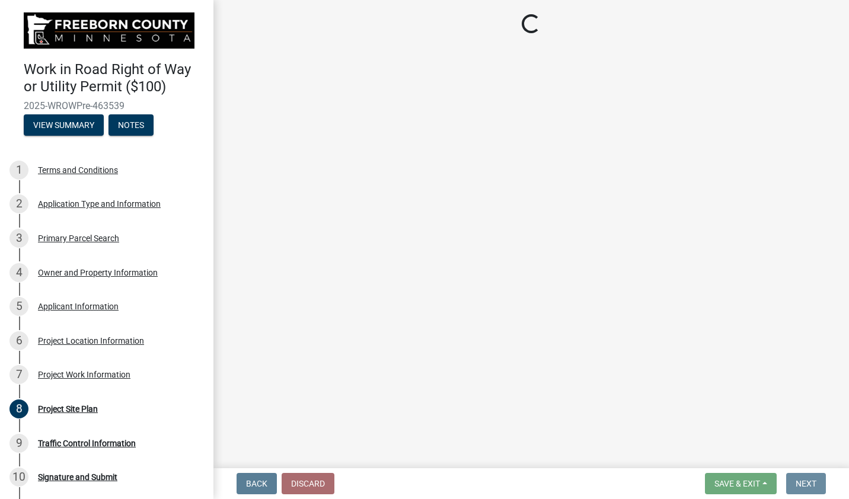
scroll to position [0, 0]
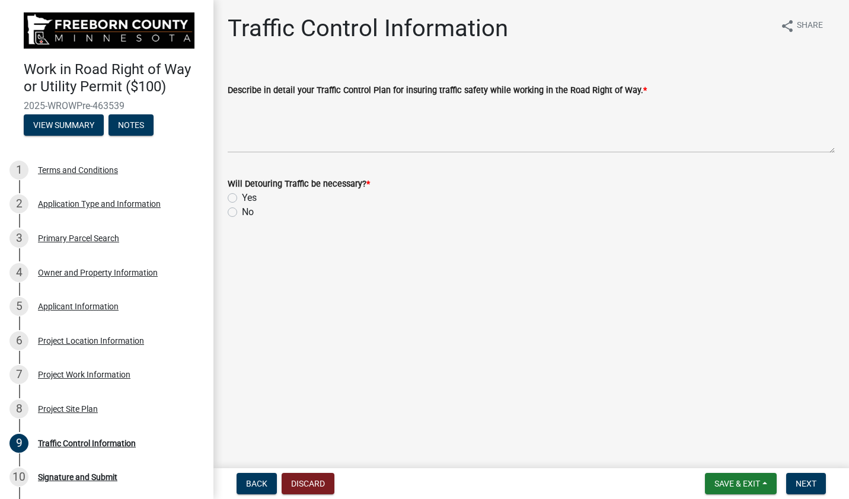
click at [242, 215] on label "No" at bounding box center [248, 212] width 12 height 14
click at [242, 213] on input "No" at bounding box center [246, 209] width 8 height 8
radio input "true"
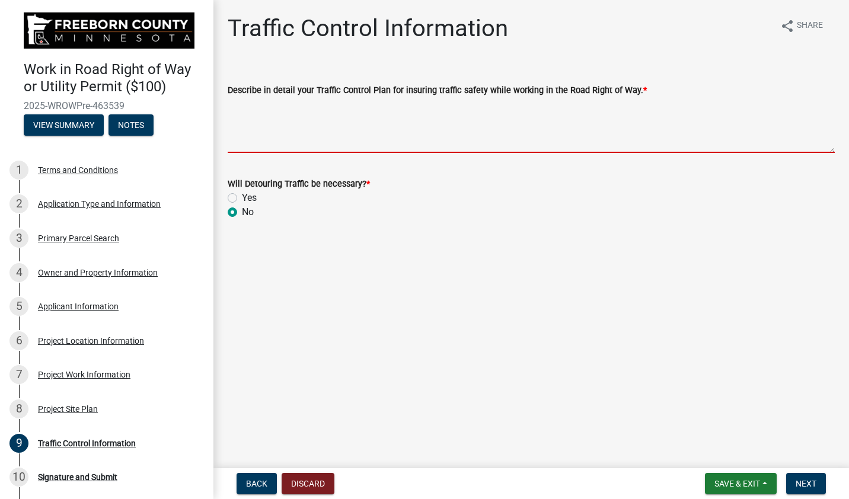
click at [266, 137] on textarea "Describe in detail your Traffic Control Plan for insuring traffic safety while …" at bounding box center [531, 125] width 607 height 56
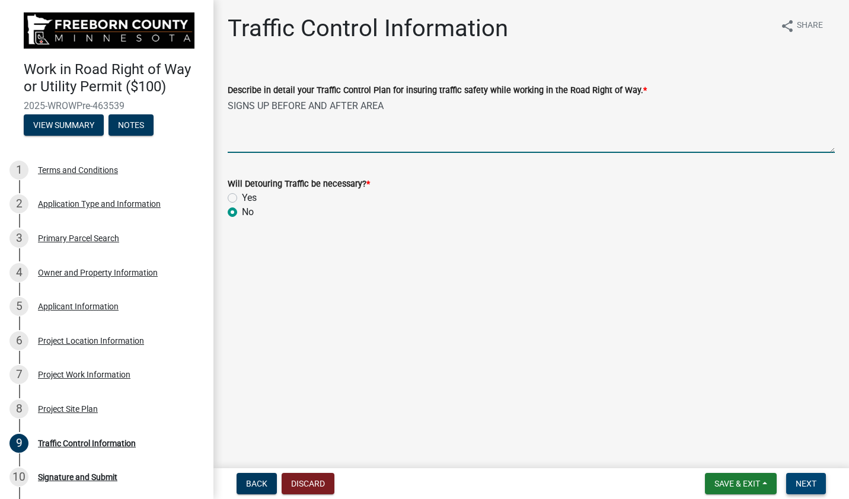
type textarea "SIGNS UP BEFORE AND AFTER AREA"
click at [798, 484] on span "Next" at bounding box center [806, 483] width 21 height 9
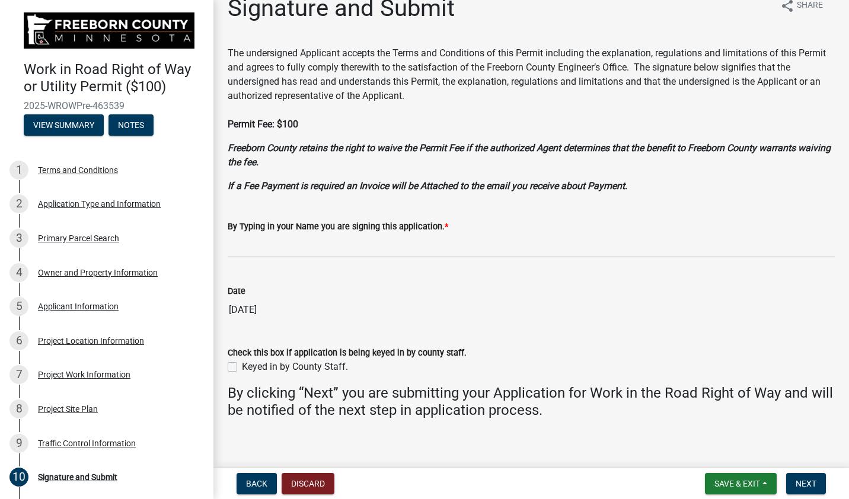
scroll to position [31, 0]
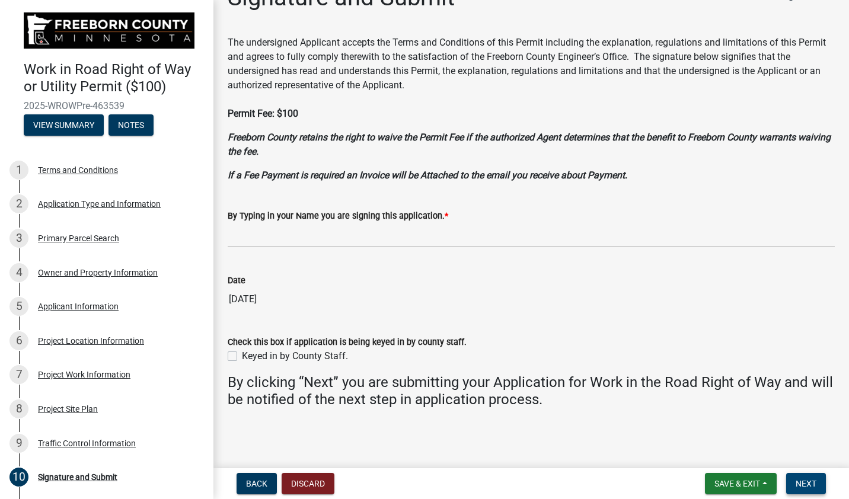
click at [801, 483] on span "Next" at bounding box center [806, 483] width 21 height 9
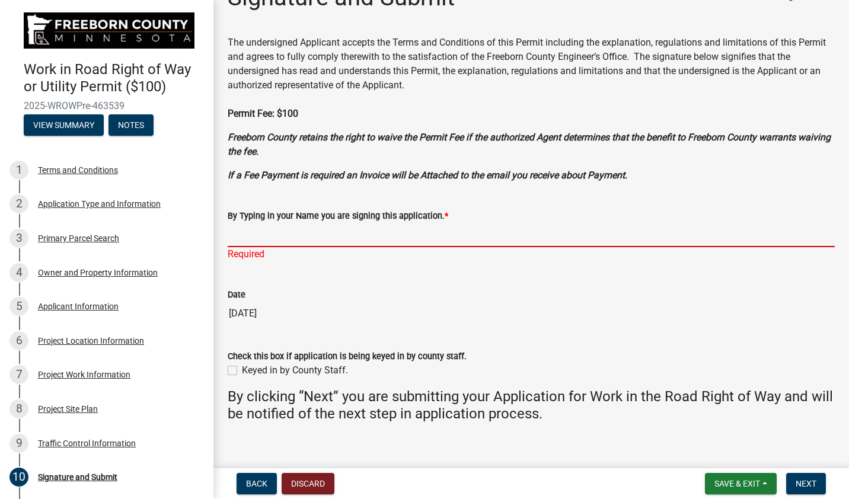
click at [260, 240] on input "By Typing in your Name you are signing this application. *" at bounding box center [531, 235] width 607 height 24
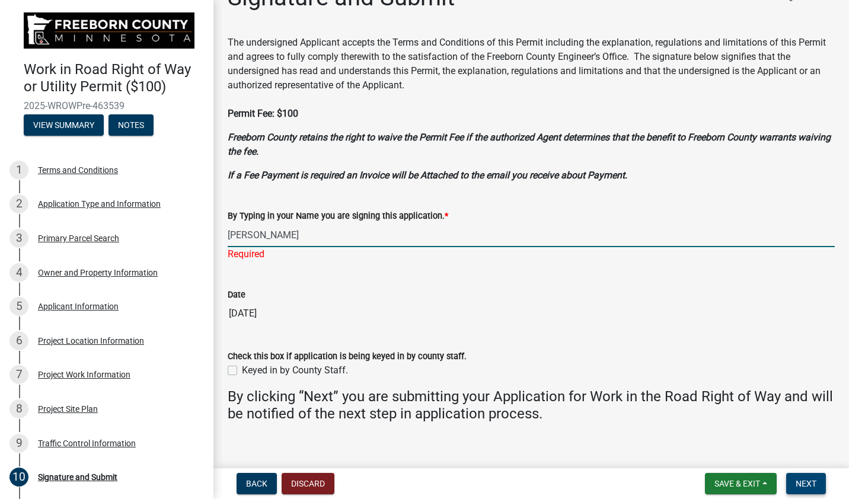
type input "[PERSON_NAME]"
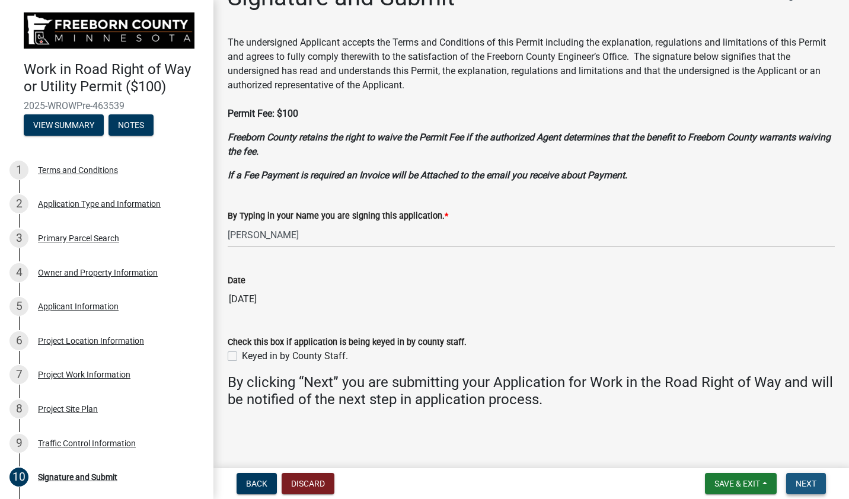
click at [802, 484] on span "Next" at bounding box center [806, 483] width 21 height 9
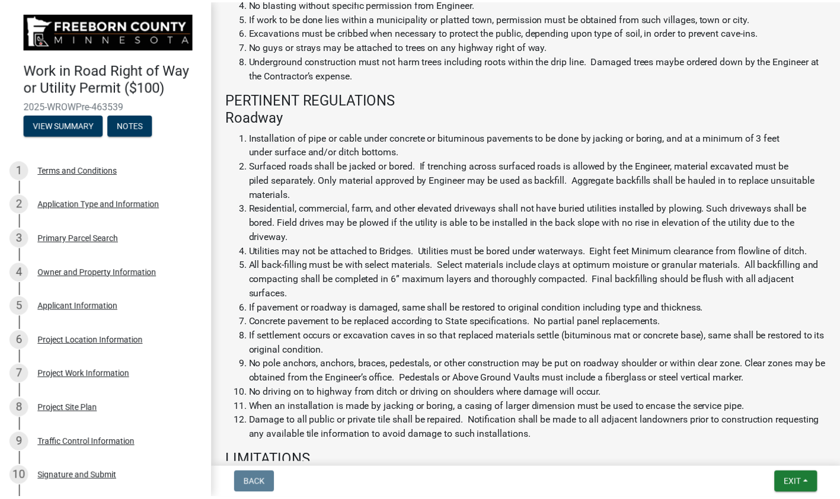
scroll to position [534, 0]
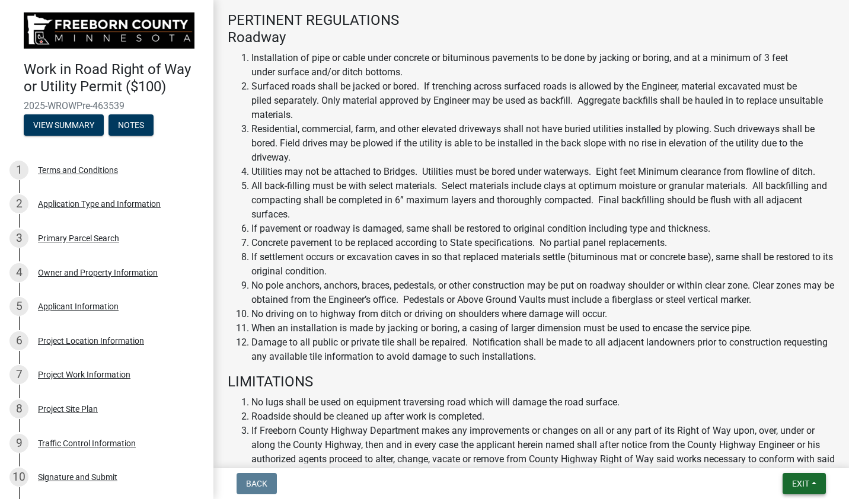
click at [792, 486] on span "Exit" at bounding box center [800, 483] width 17 height 9
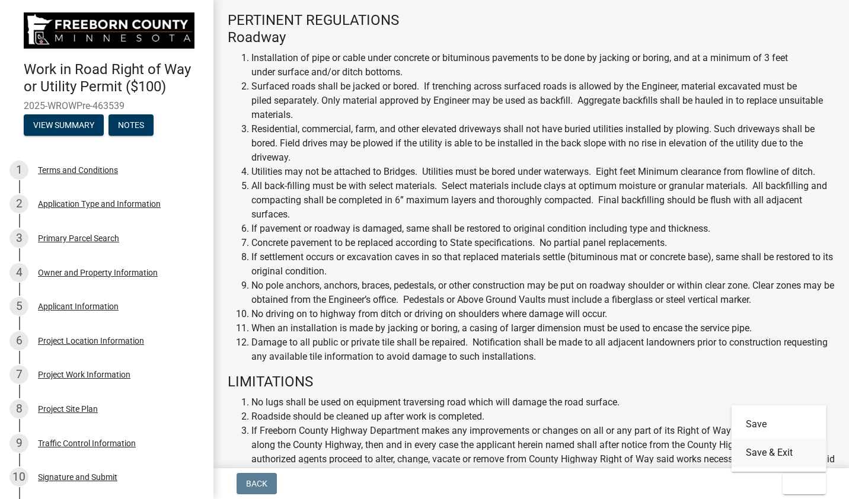
click at [759, 454] on button "Save & Exit" at bounding box center [779, 453] width 95 height 28
